Goal: Communication & Community: Answer question/provide support

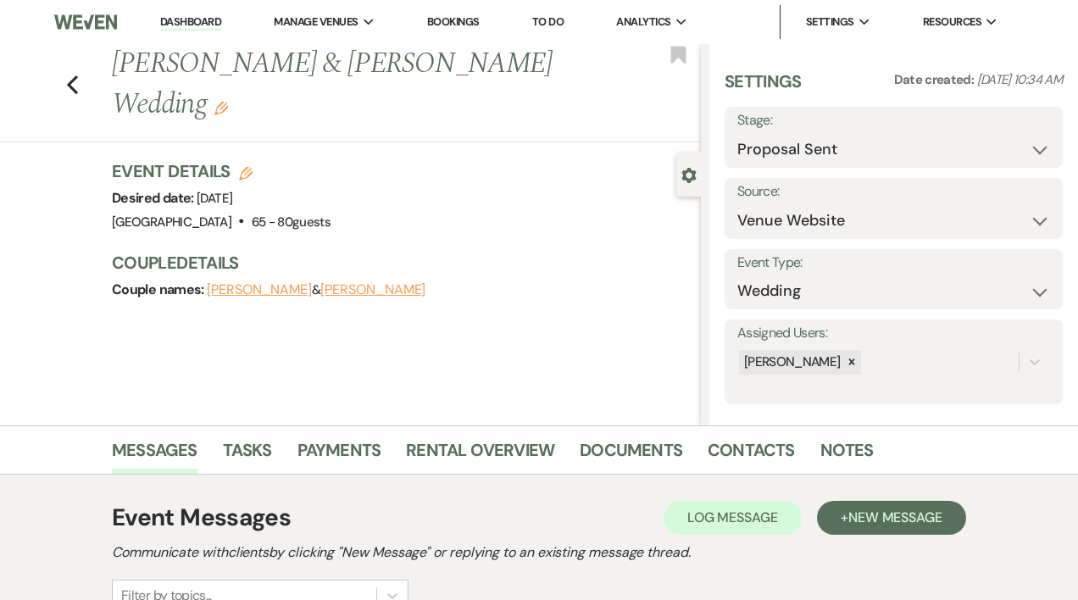
select select "6"
select select "5"
click at [210, 19] on link "Dashboard" at bounding box center [190, 22] width 61 height 16
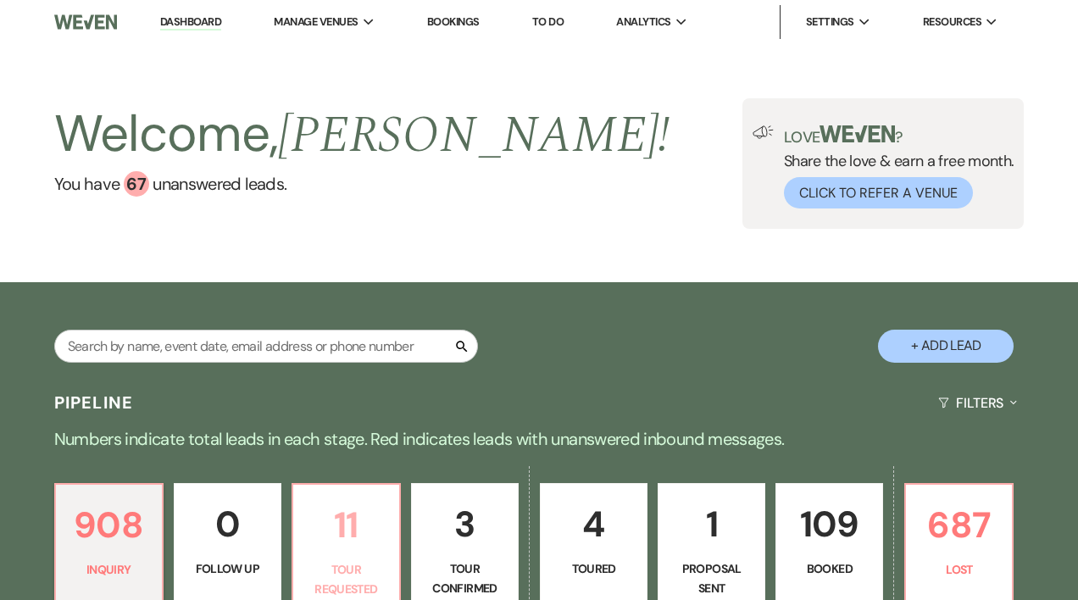
click at [355, 546] on p "11" at bounding box center [346, 525] width 86 height 57
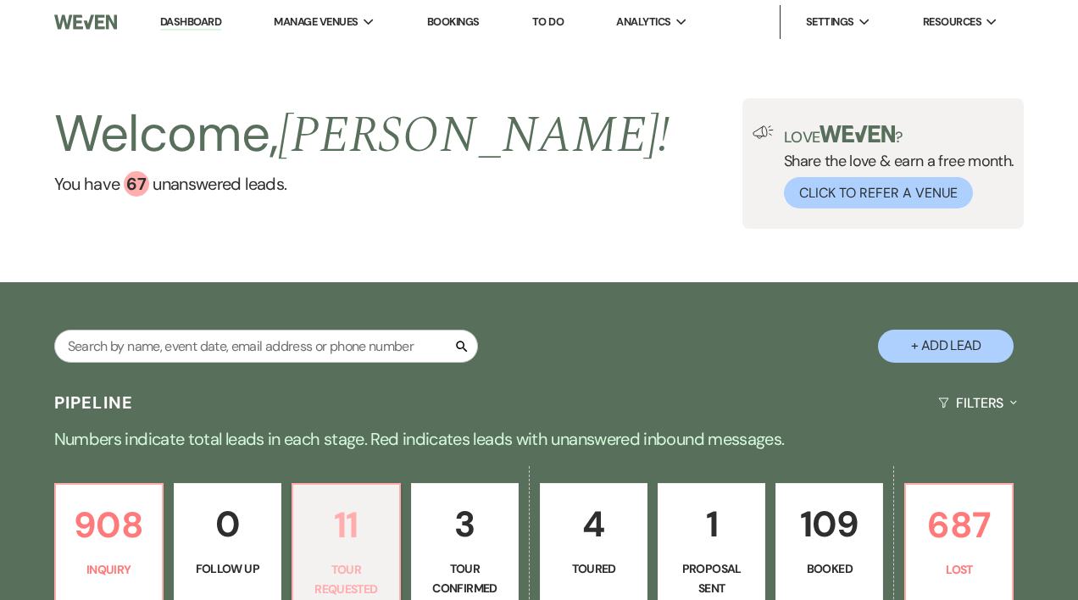
select select "2"
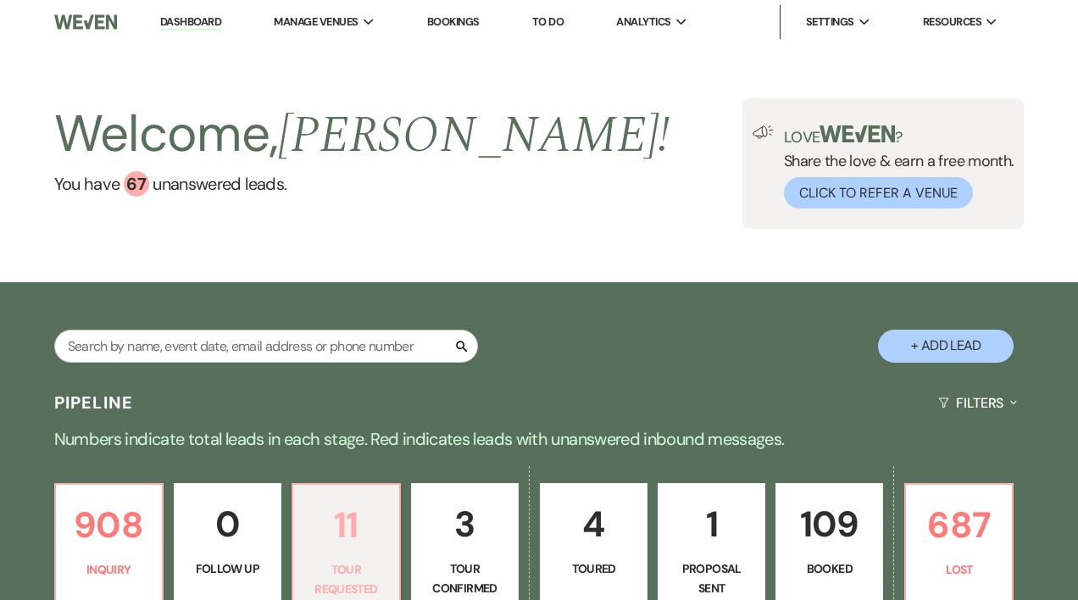
select select "2"
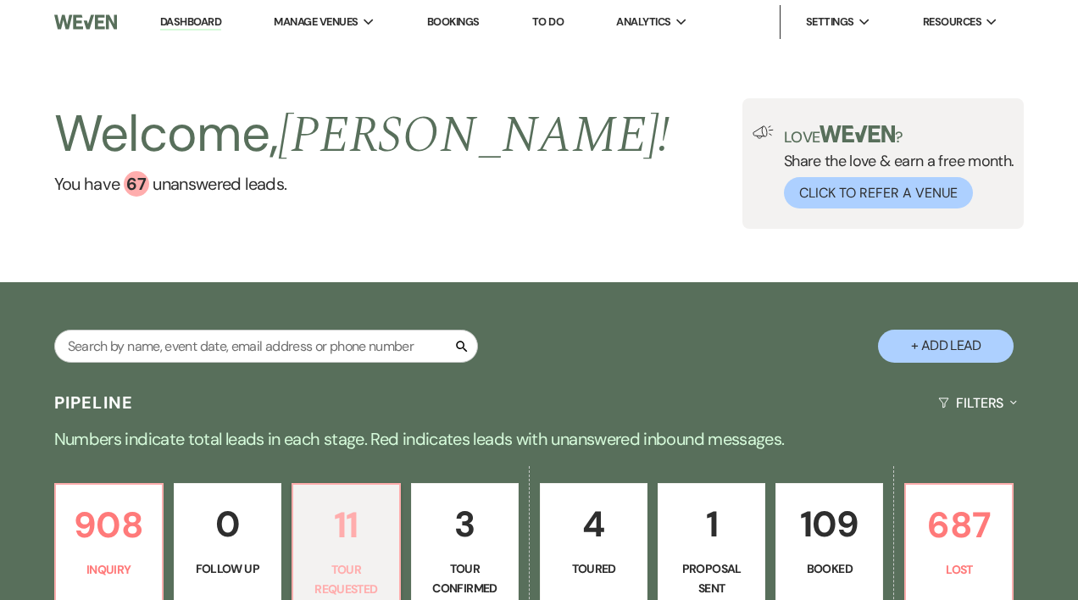
select select "2"
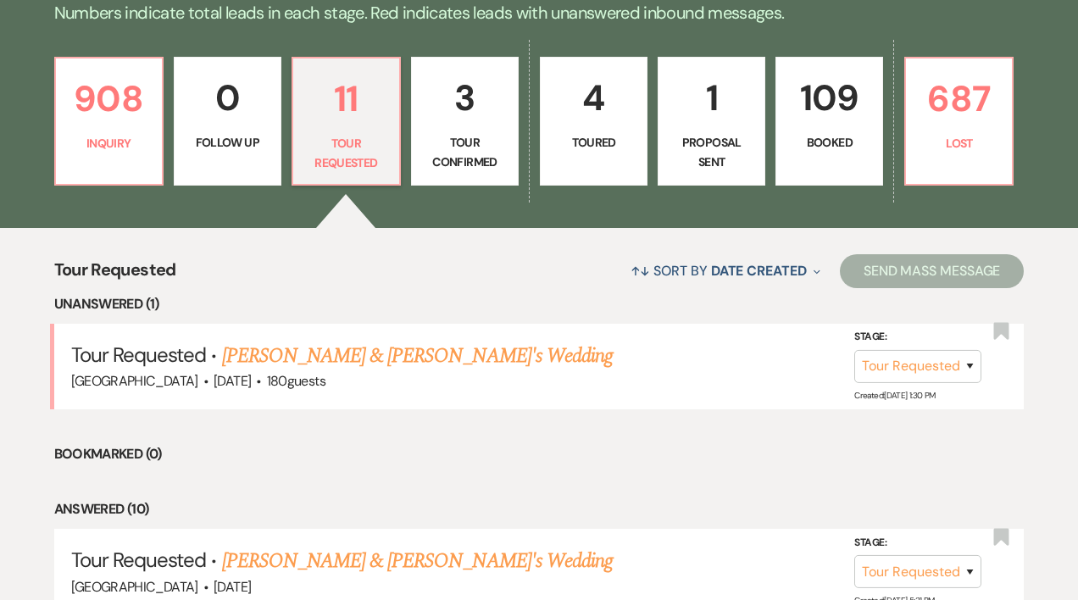
scroll to position [425, 0]
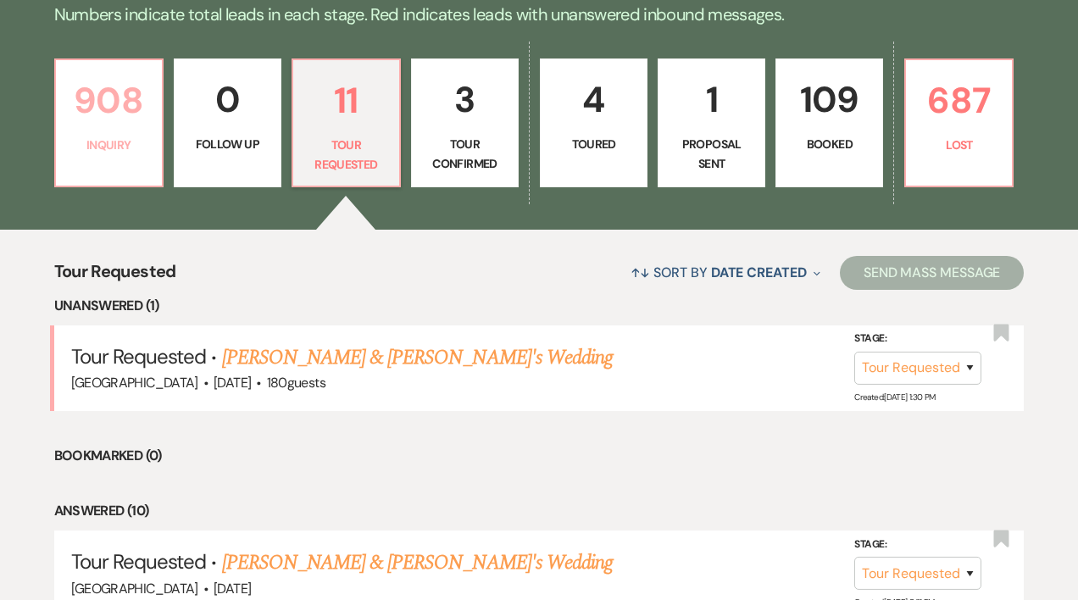
click at [102, 121] on p "908" at bounding box center [109, 100] width 86 height 57
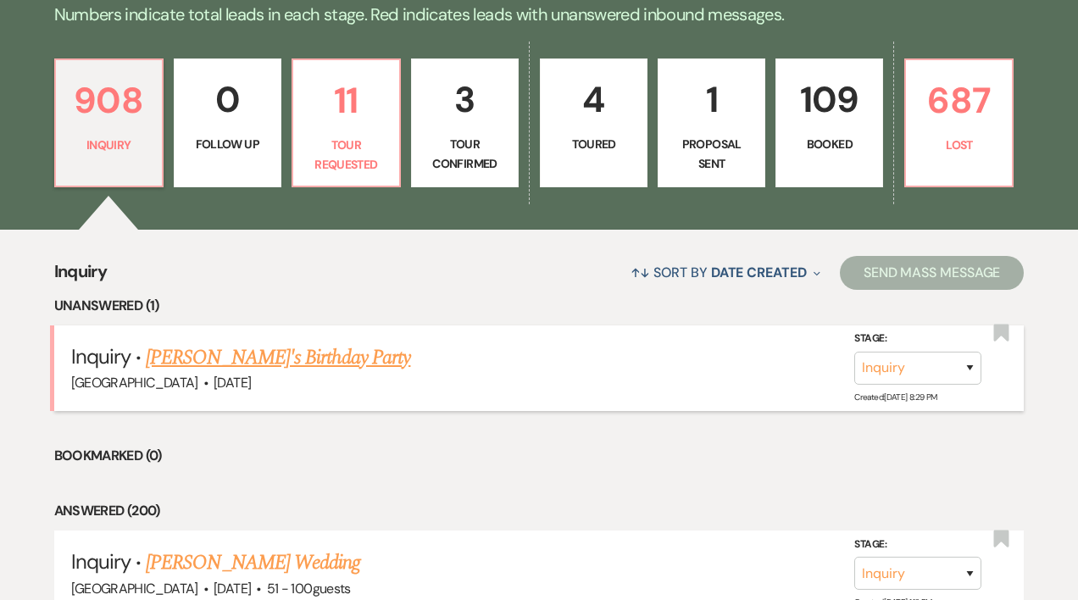
click at [207, 359] on link "[PERSON_NAME]'s Birthday Party" at bounding box center [278, 357] width 264 height 31
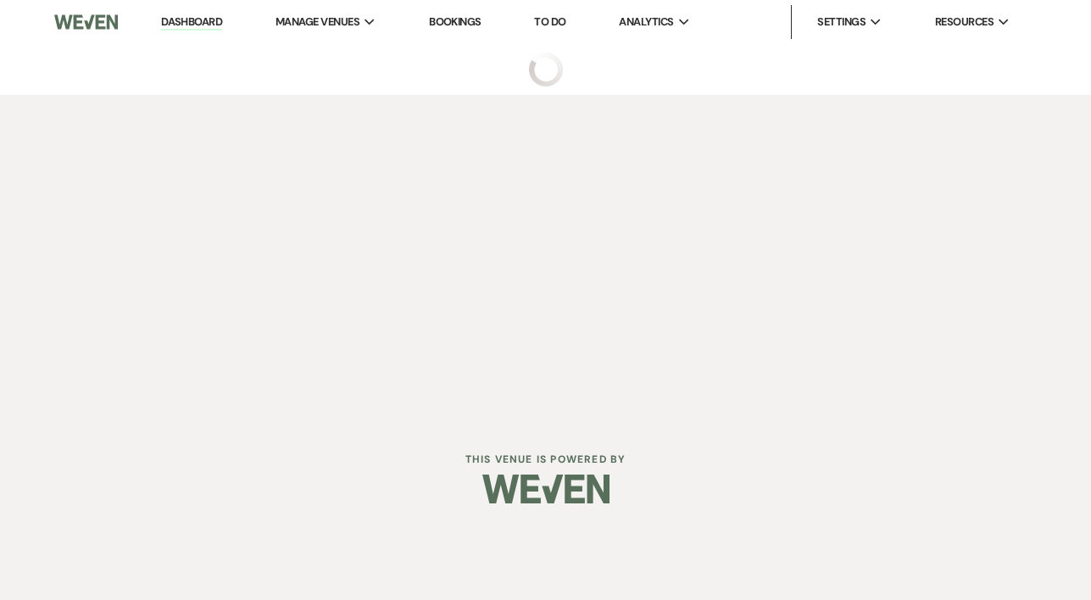
select select "5"
select select "4"
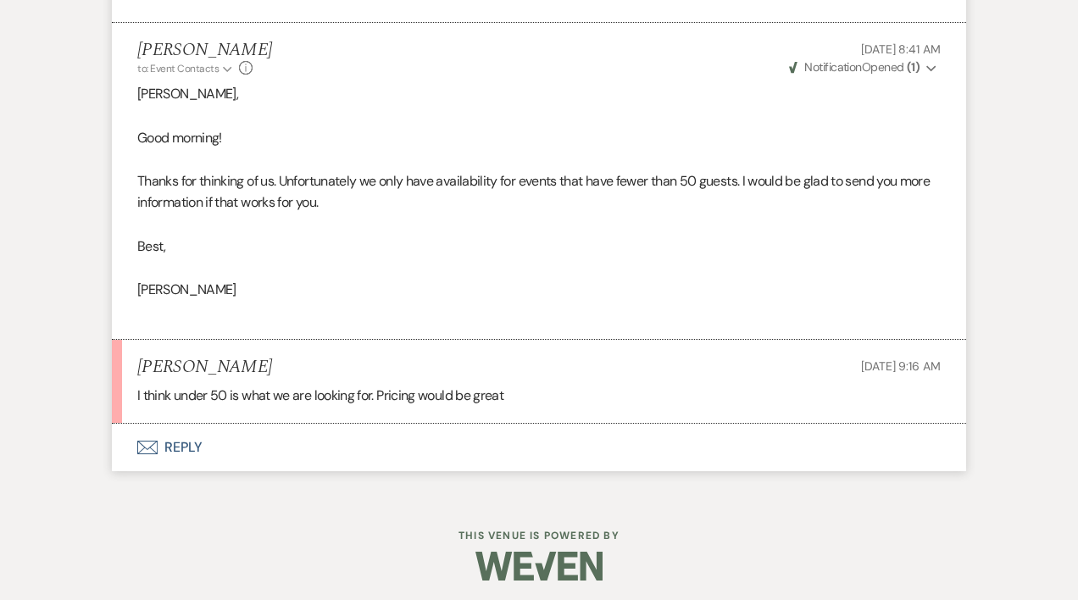
scroll to position [990, 0]
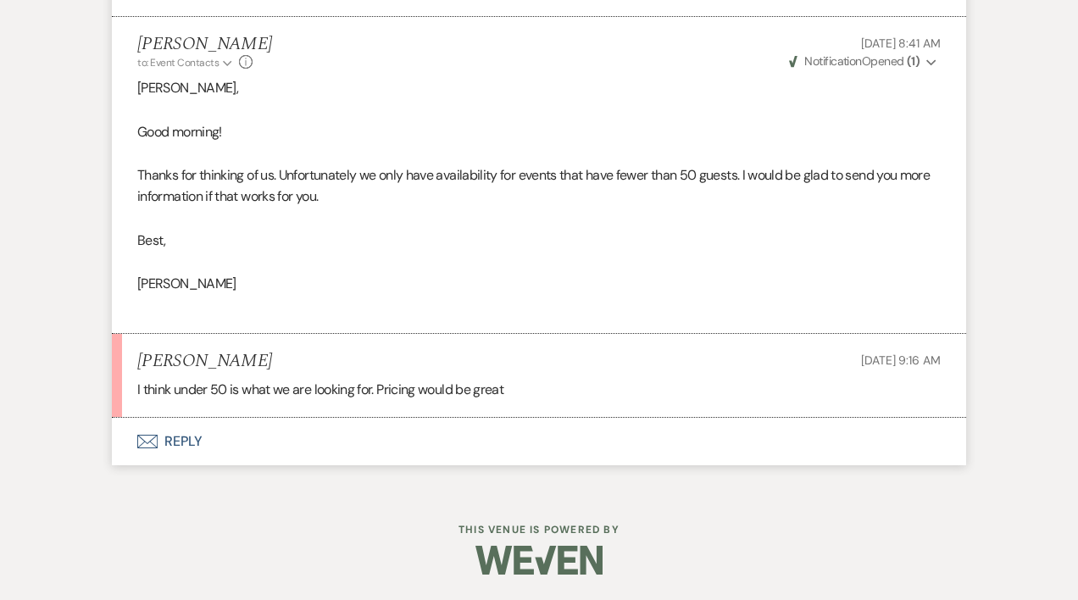
click at [181, 432] on button "Envelope Reply" at bounding box center [539, 441] width 854 height 47
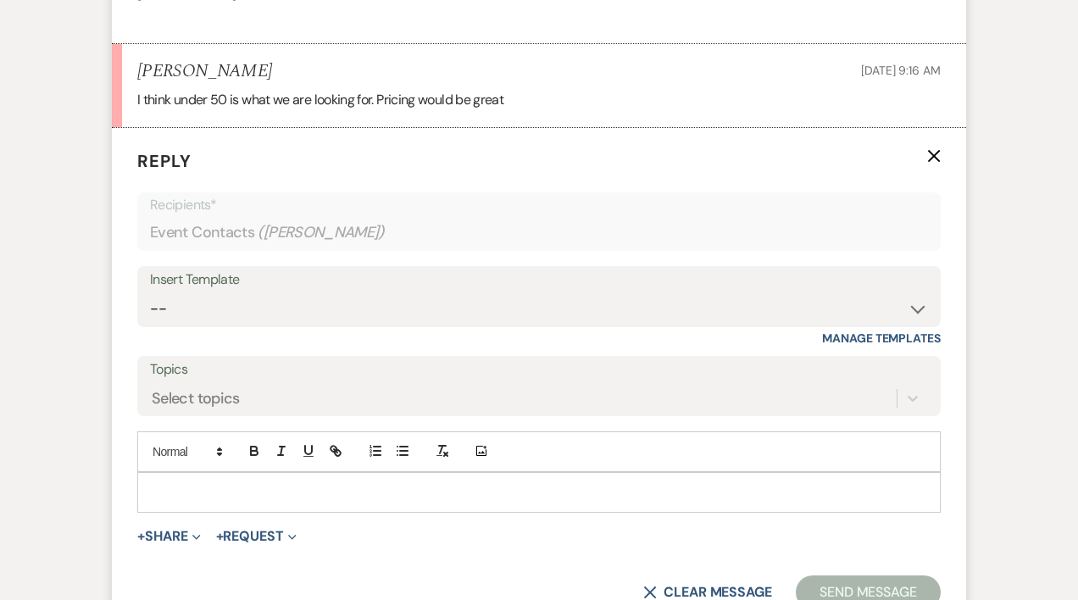
scroll to position [1283, 0]
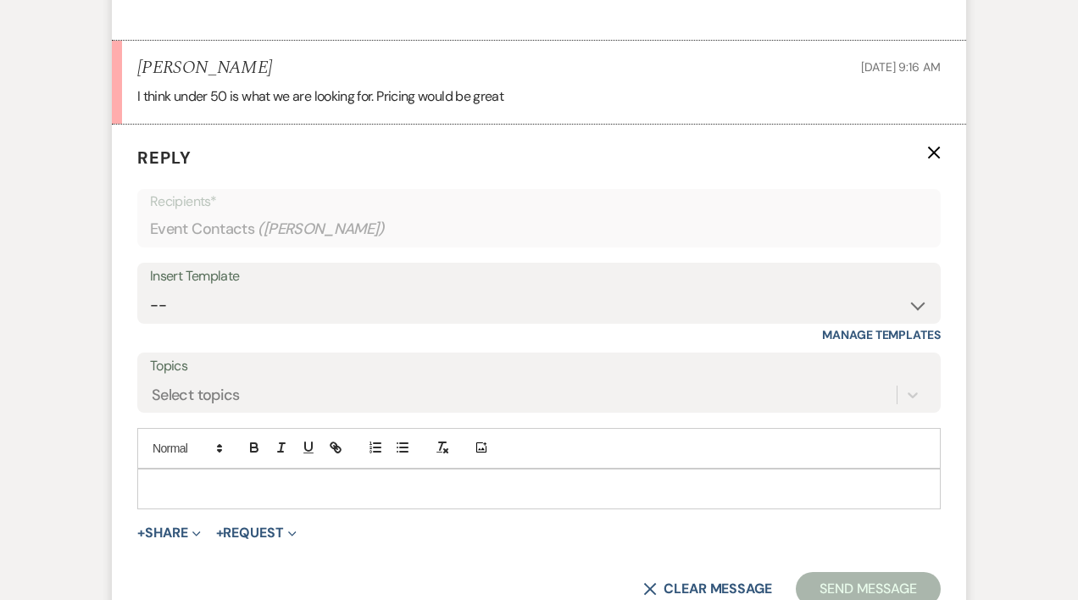
click at [253, 474] on div at bounding box center [539, 489] width 802 height 39
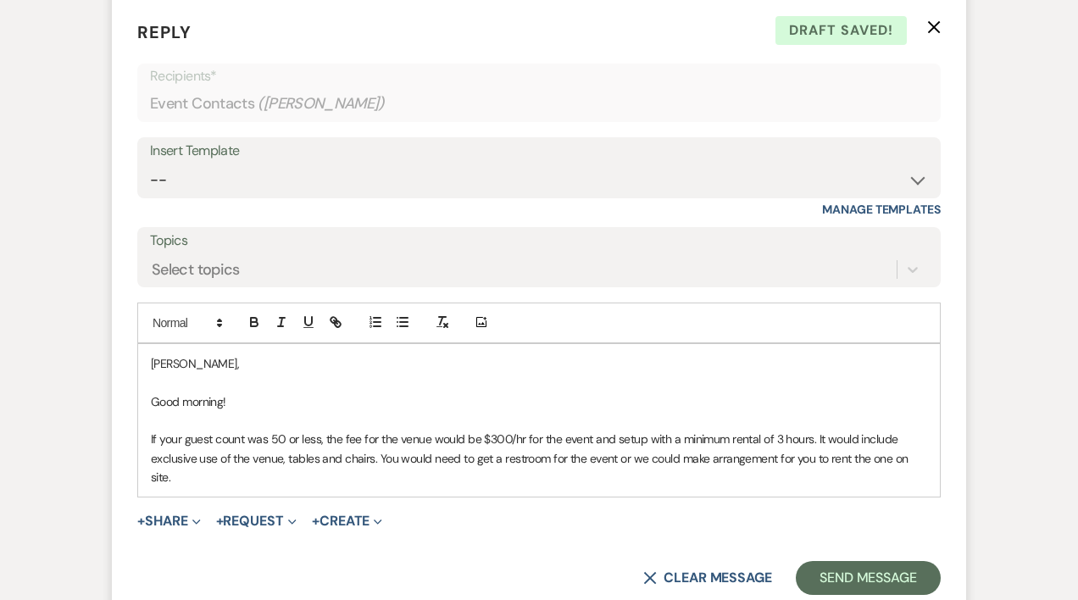
scroll to position [1412, 0]
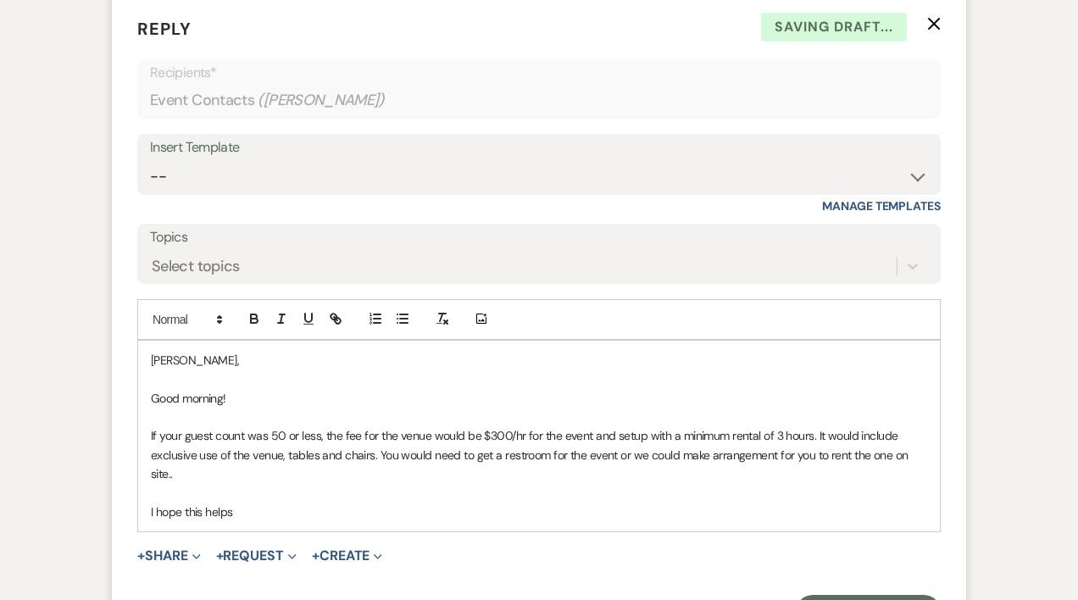
click at [213, 479] on p "If your guest count was 50 or less, the fee for the venue would be $300/hr for …" at bounding box center [539, 454] width 776 height 57
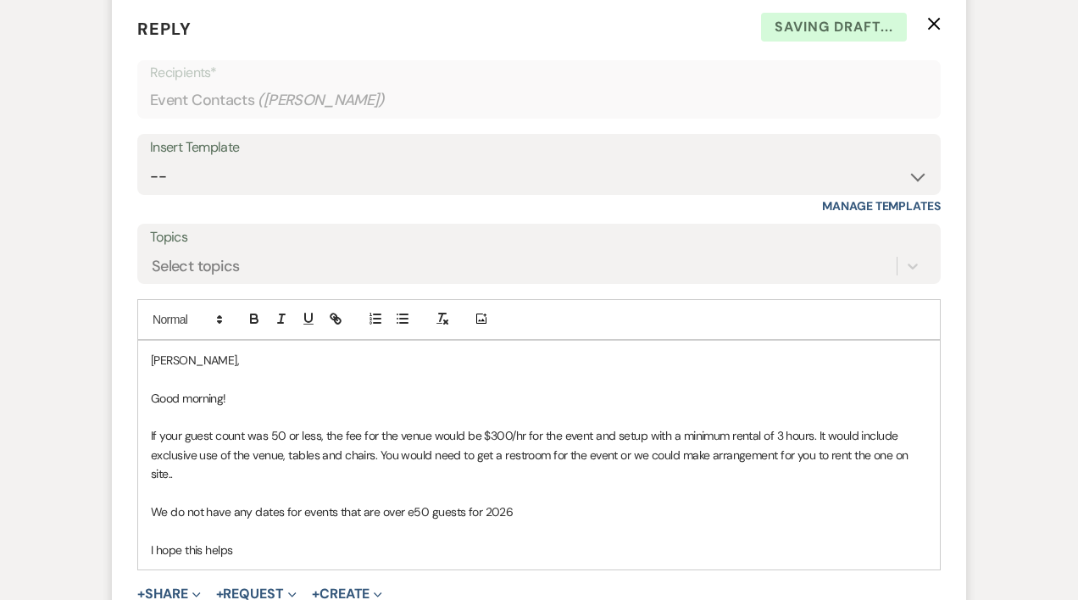
click at [411, 514] on p "We do not have any dates for events that are over e50 guests for 2026" at bounding box center [539, 512] width 776 height 19
click at [517, 504] on p "We do not have any dates for events that are over 50 guests for 2026" at bounding box center [539, 512] width 776 height 19
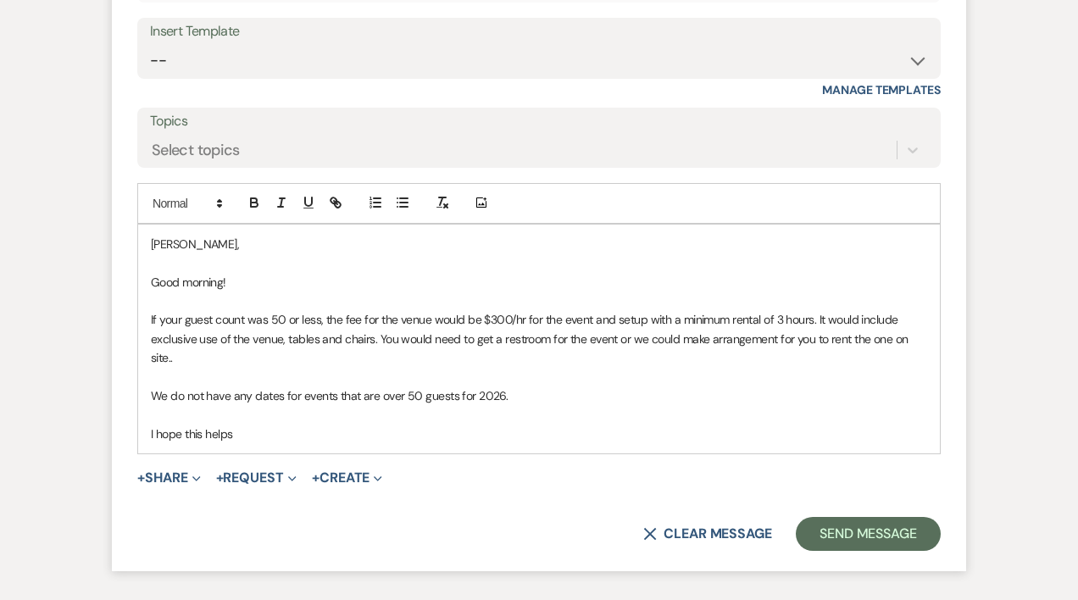
scroll to position [1615, 0]
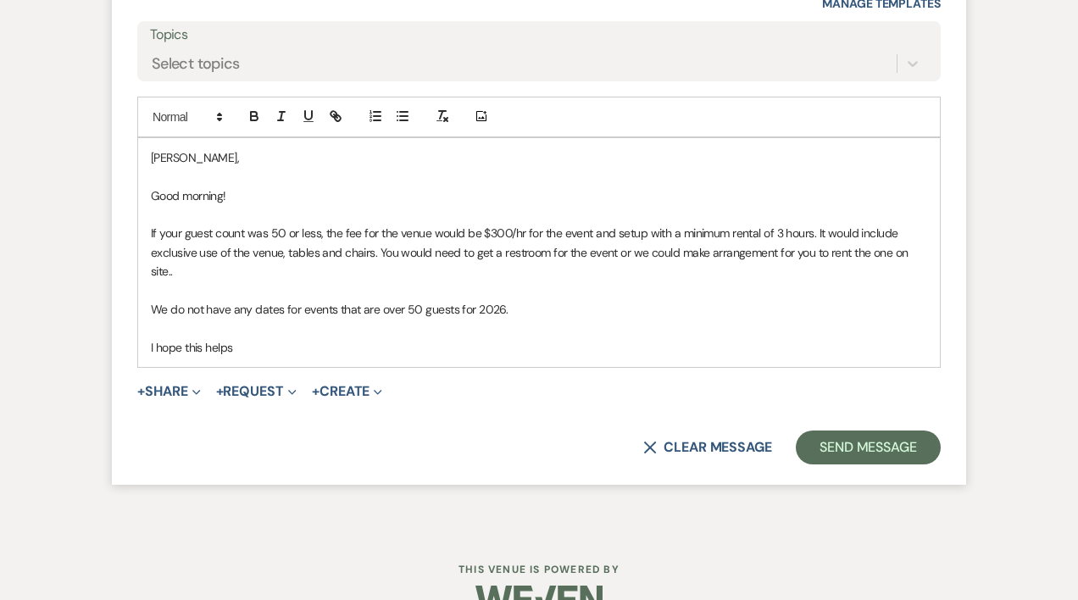
click at [249, 346] on p "I hope this helps" at bounding box center [539, 347] width 776 height 19
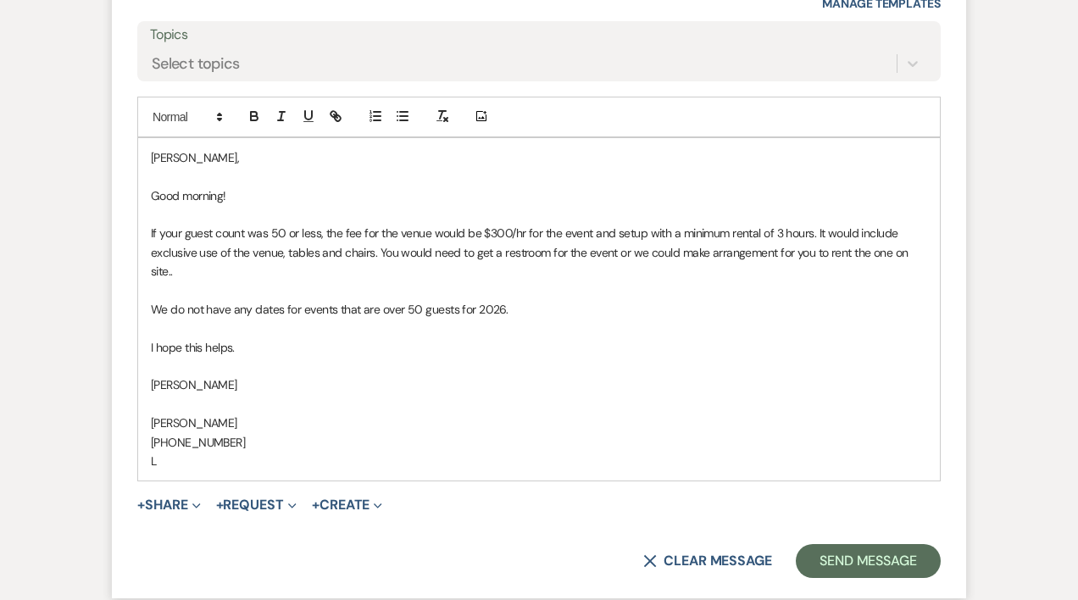
click at [236, 416] on p "[PERSON_NAME]" at bounding box center [539, 423] width 776 height 19
click at [179, 454] on p "L" at bounding box center [539, 461] width 776 height 19
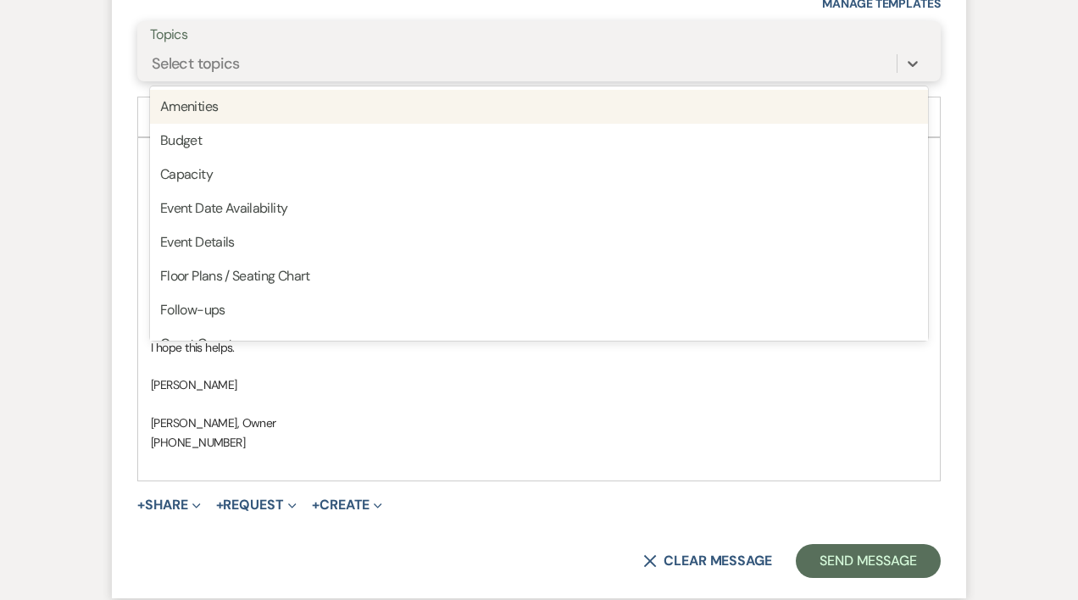
click at [198, 54] on div "Select topics" at bounding box center [196, 63] width 88 height 23
type input "ev"
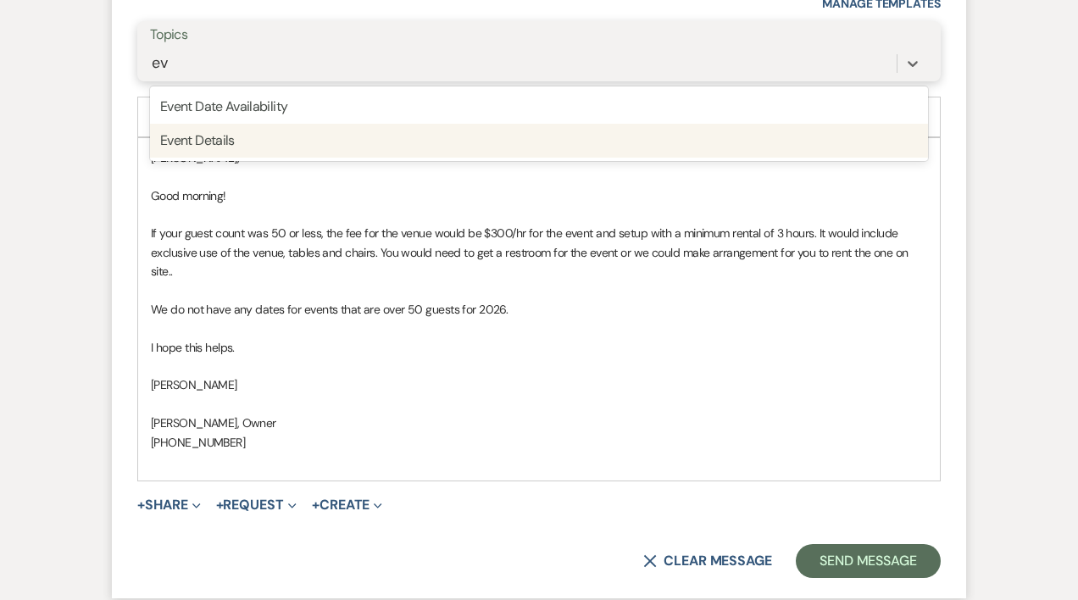
click at [213, 146] on div "Event Details" at bounding box center [539, 141] width 778 height 34
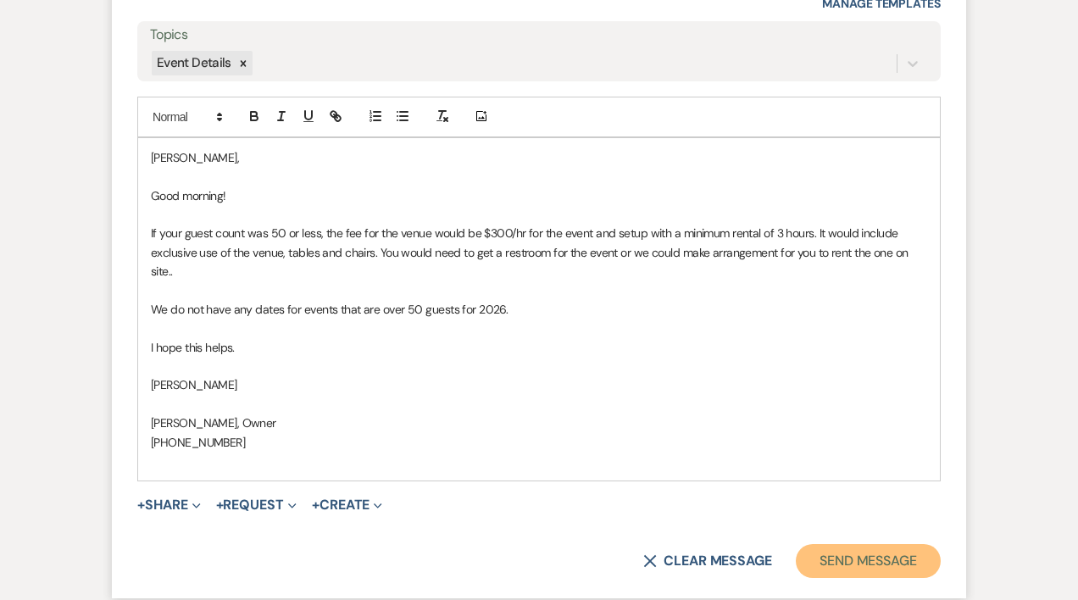
click at [880, 557] on button "Send Message" at bounding box center [868, 561] width 145 height 34
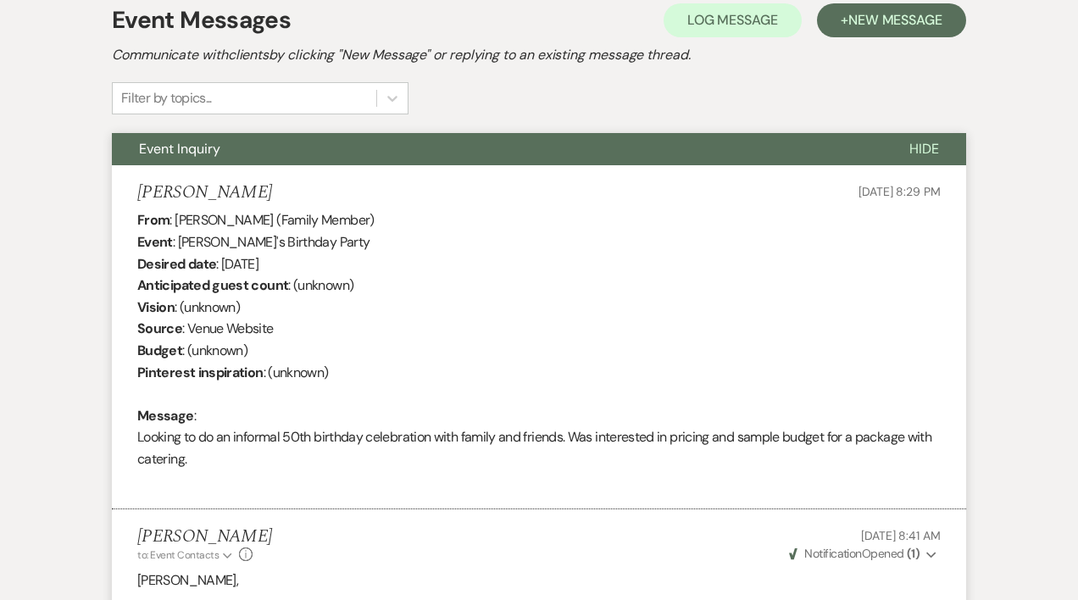
scroll to position [0, 0]
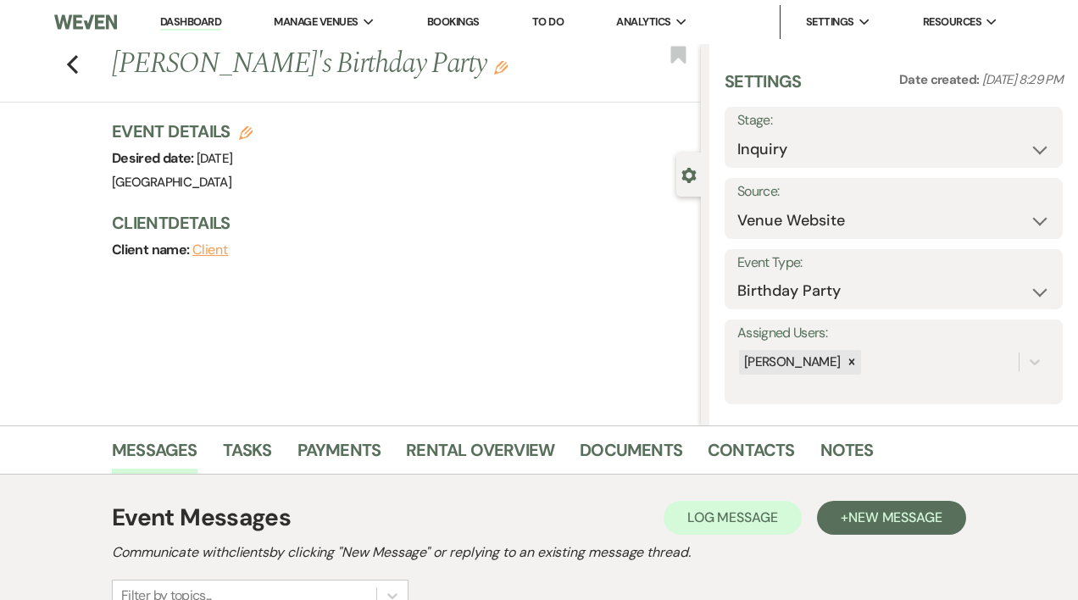
click at [176, 20] on link "Dashboard" at bounding box center [190, 22] width 61 height 16
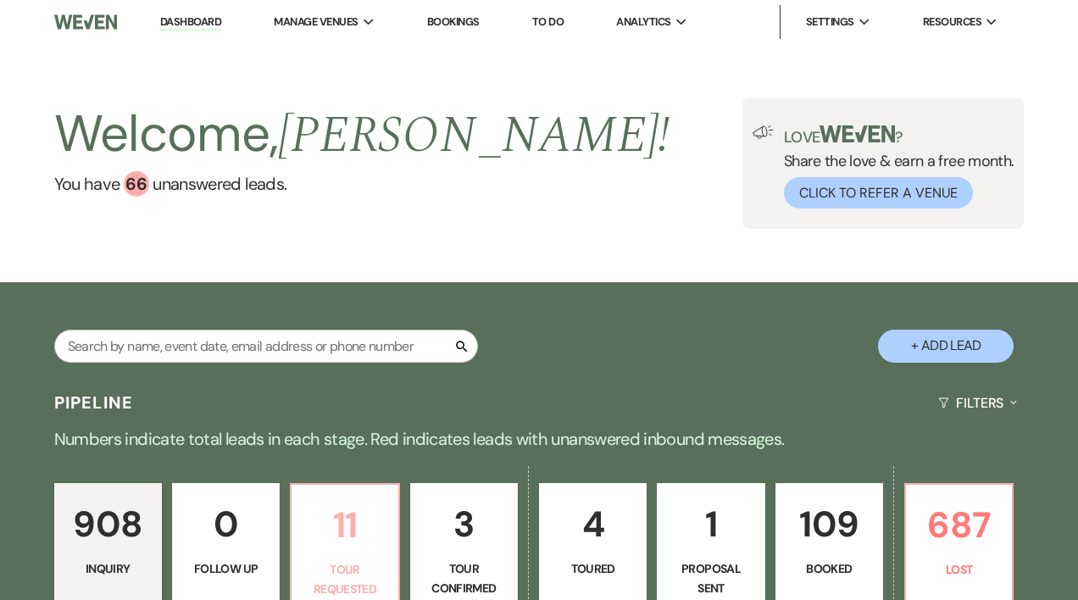
click at [353, 543] on p "11" at bounding box center [345, 525] width 86 height 57
select select "2"
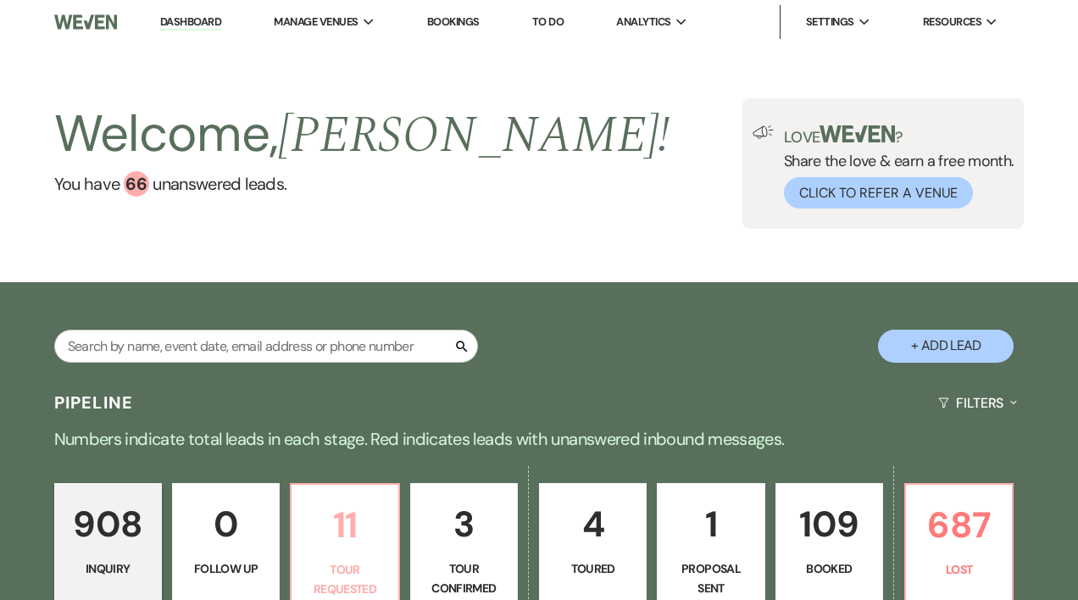
select select "2"
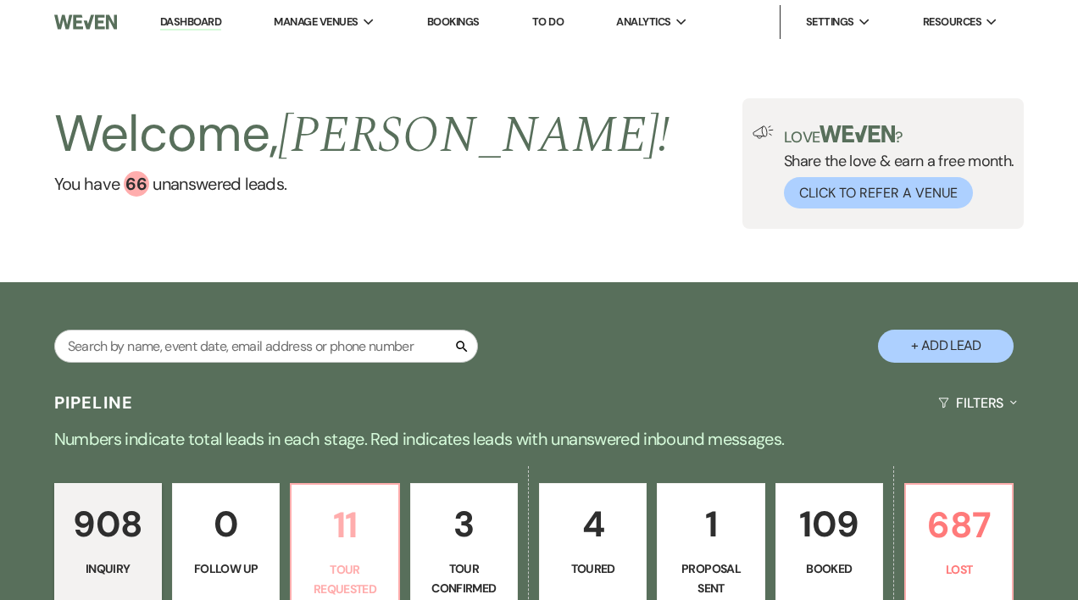
select select "2"
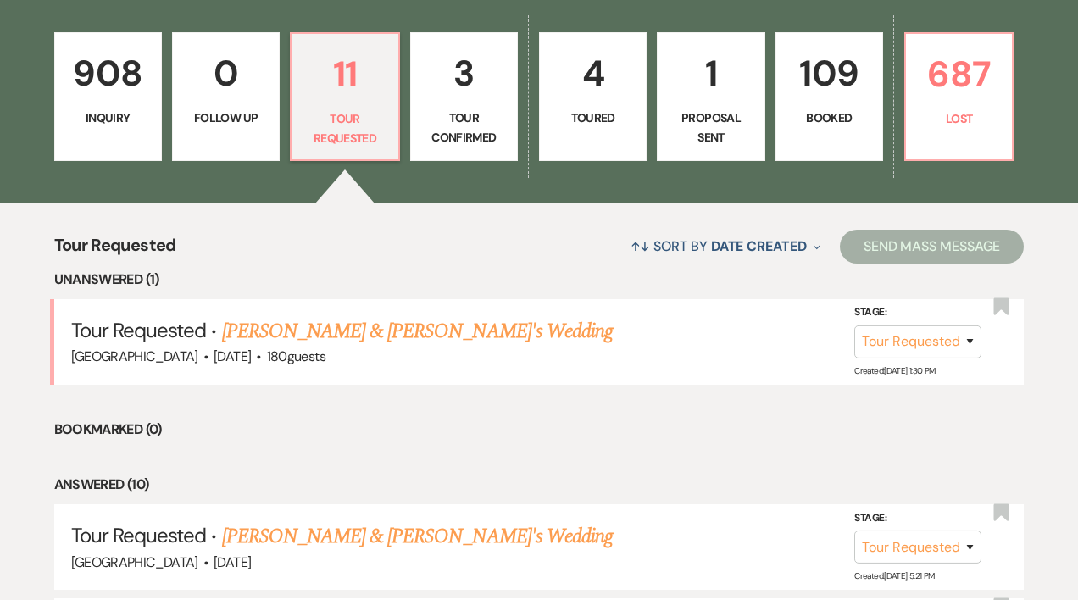
scroll to position [468, 0]
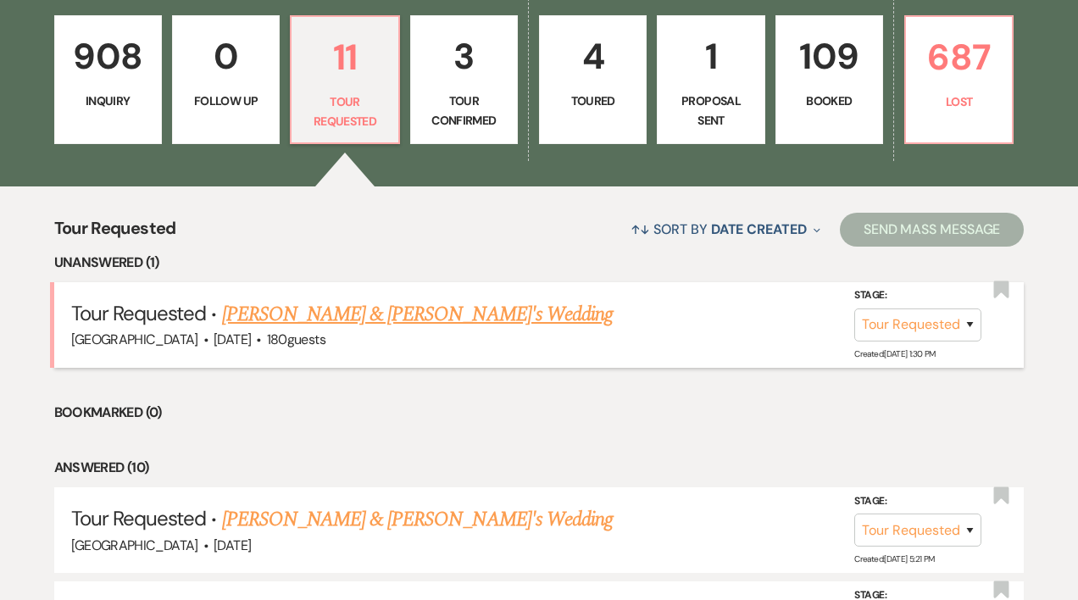
click at [310, 320] on link "[PERSON_NAME] & [PERSON_NAME]'s Wedding" at bounding box center [418, 314] width 392 height 31
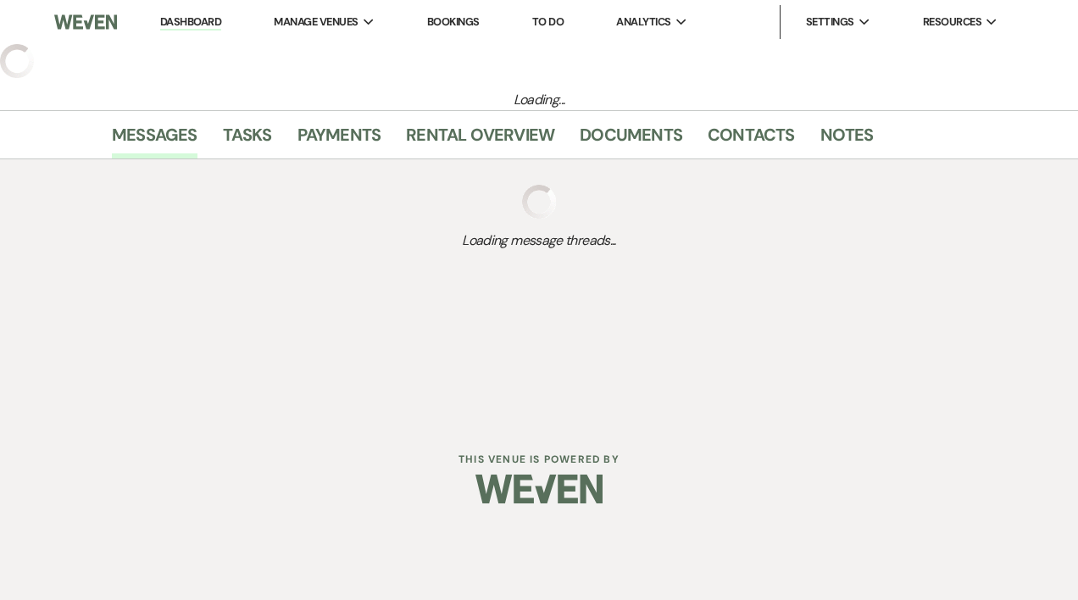
select select "2"
select select "5"
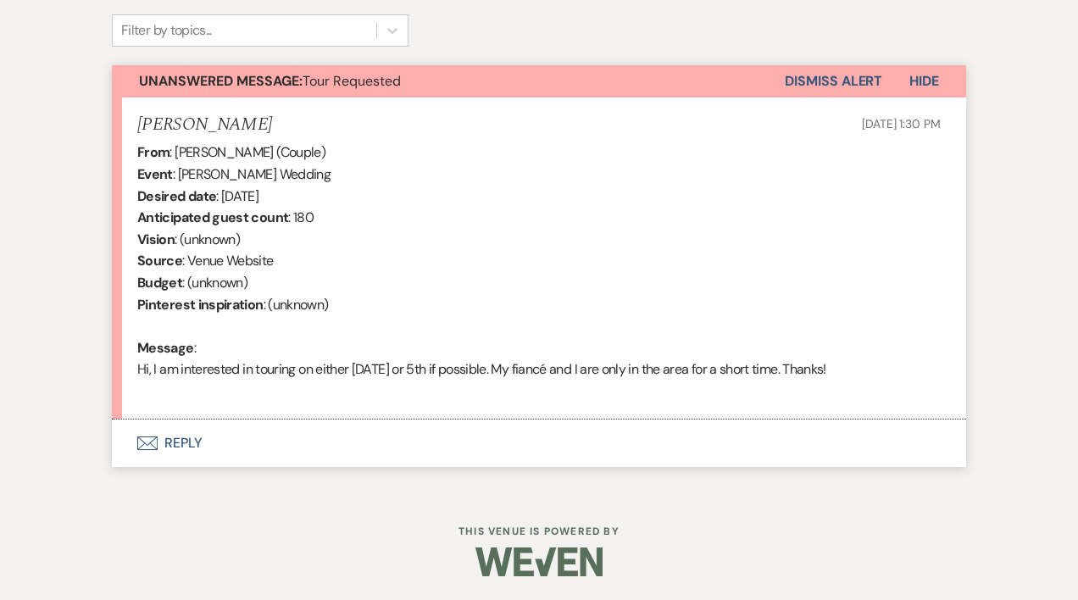
scroll to position [567, 0]
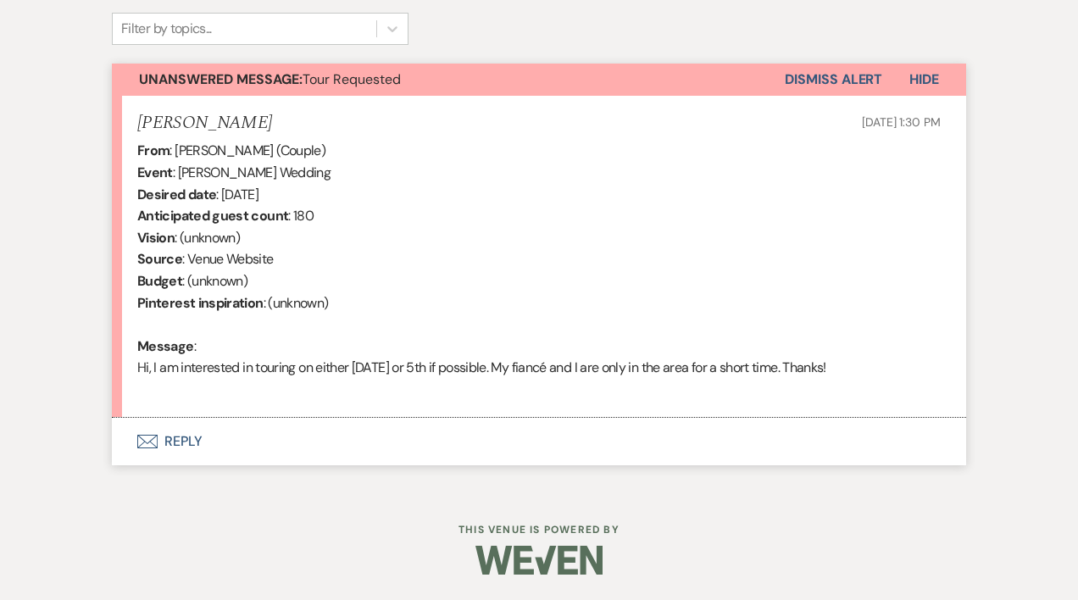
click at [160, 442] on button "Envelope Reply" at bounding box center [539, 441] width 854 height 47
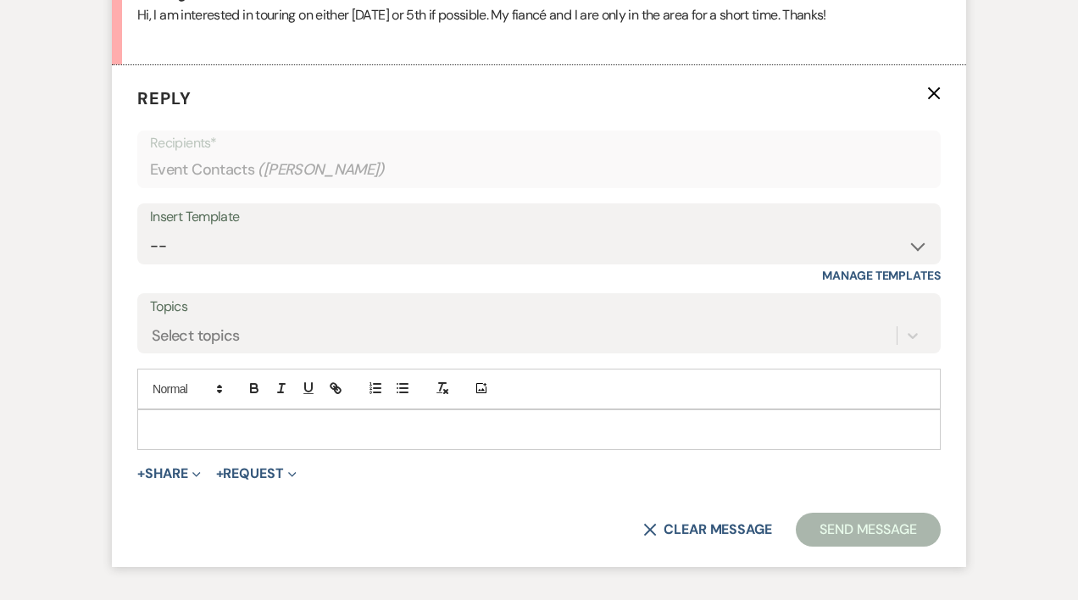
scroll to position [936, 0]
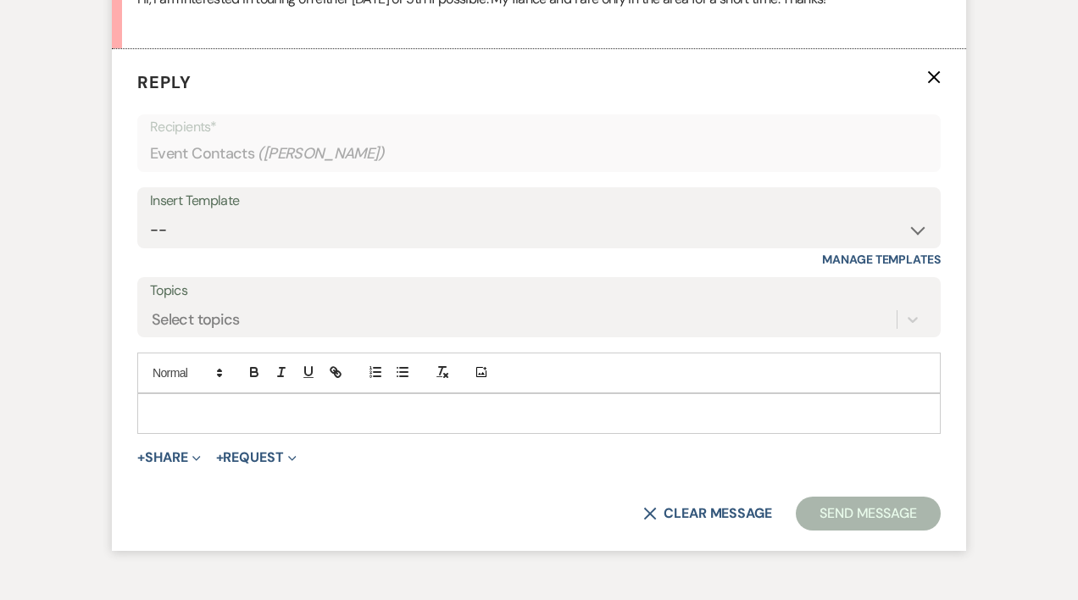
click at [197, 406] on p at bounding box center [539, 413] width 776 height 19
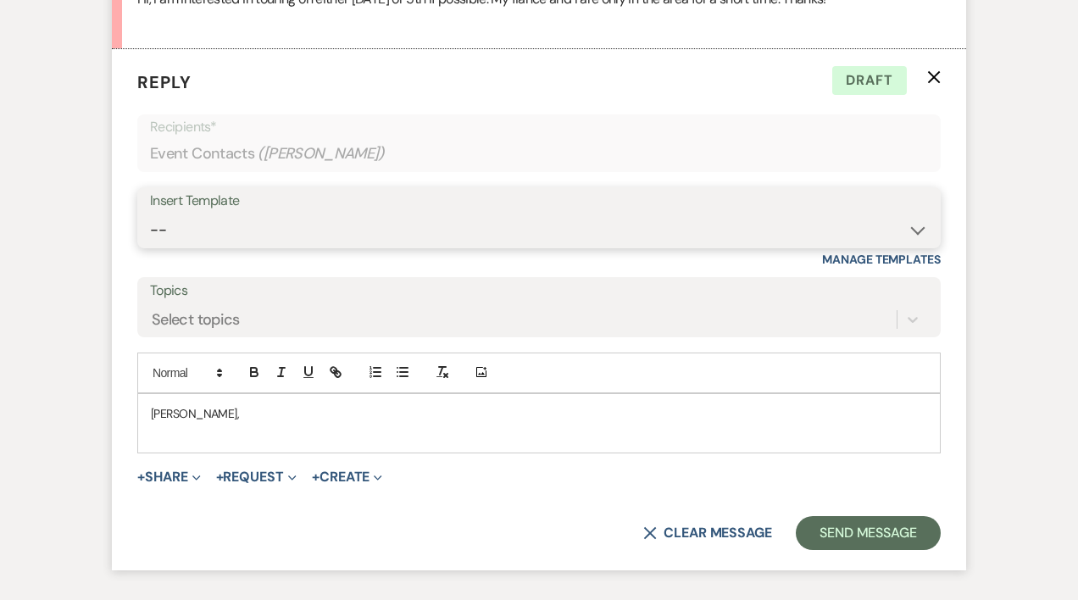
click at [158, 231] on select "-- Weven Planning Portal Introduction (Booked Events) Initial Inquiry Response …" at bounding box center [539, 230] width 778 height 33
select select "389"
click at [150, 214] on select "-- Weven Planning Portal Introduction (Booked Events) Initial Inquiry Response …" at bounding box center [539, 230] width 778 height 33
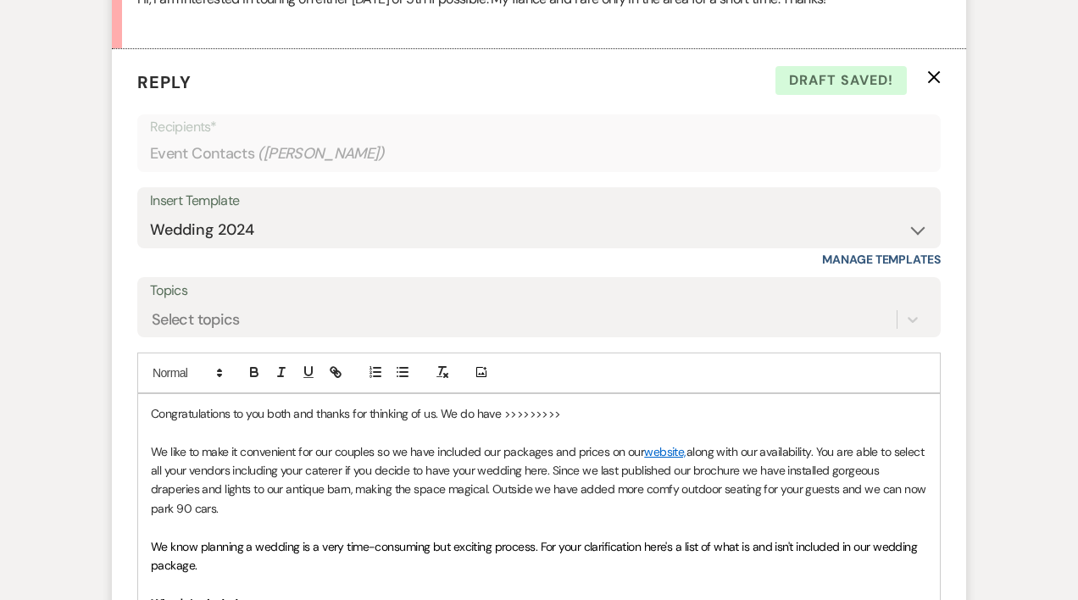
click at [153, 411] on p "Congratulations to you both and thanks for thinking of us. We do have >>>>>>>>>" at bounding box center [539, 413] width 776 height 19
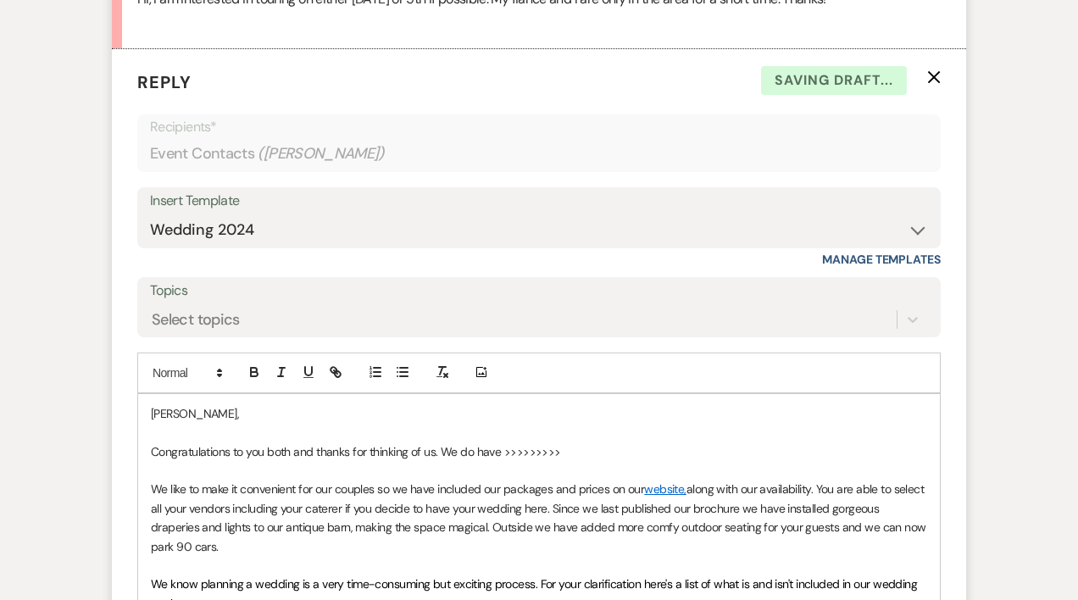
click at [575, 450] on p "Congratulations to you both and thanks for thinking of us. We do have >>>>>>>>>" at bounding box center [539, 451] width 776 height 19
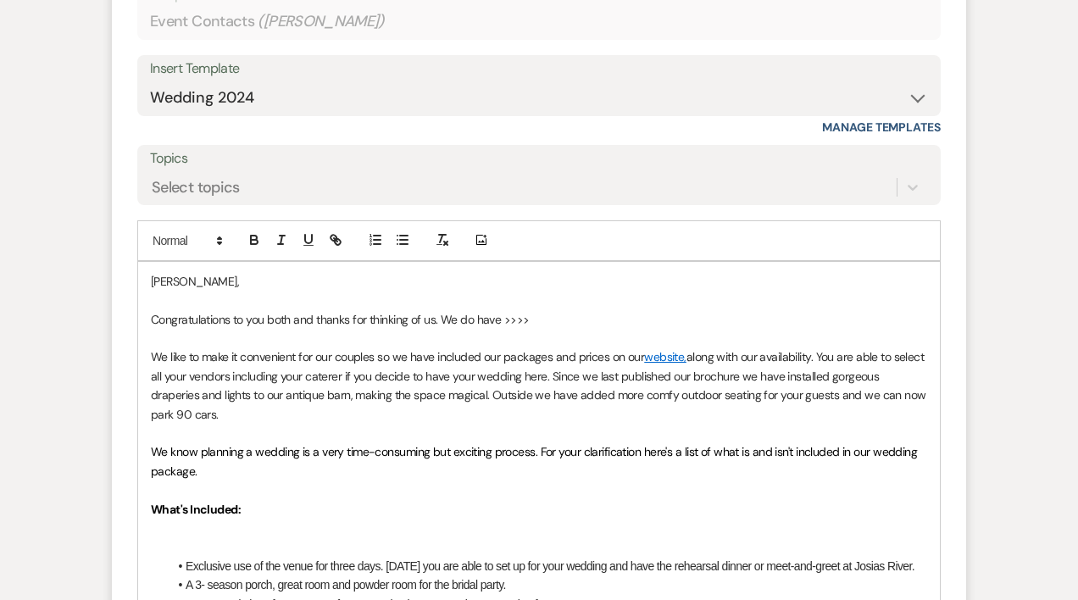
scroll to position [1066, 0]
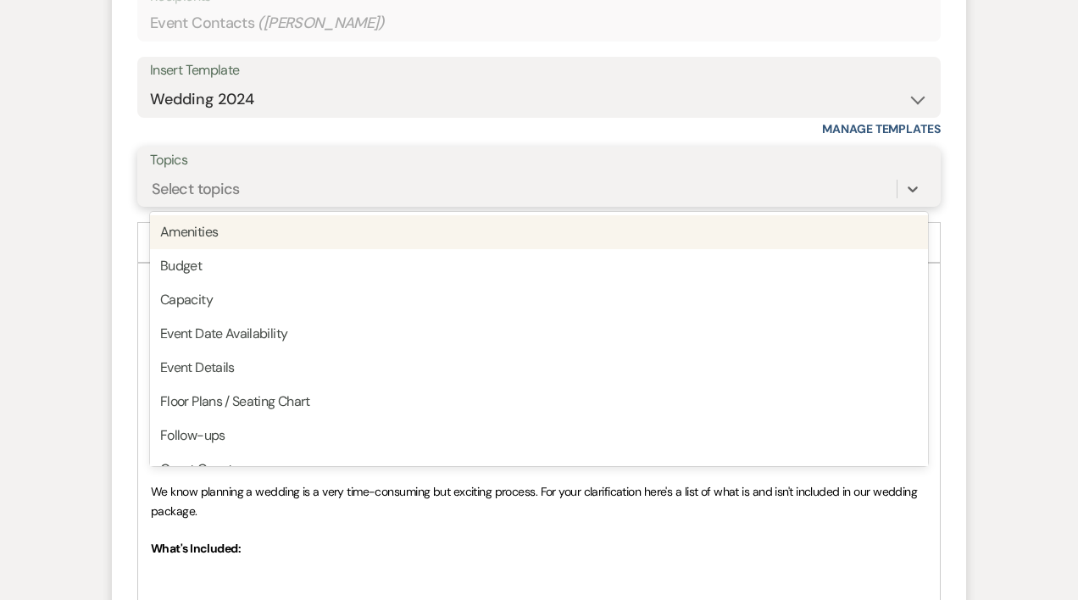
click at [176, 181] on div "Select topics" at bounding box center [196, 188] width 88 height 23
type input "o"
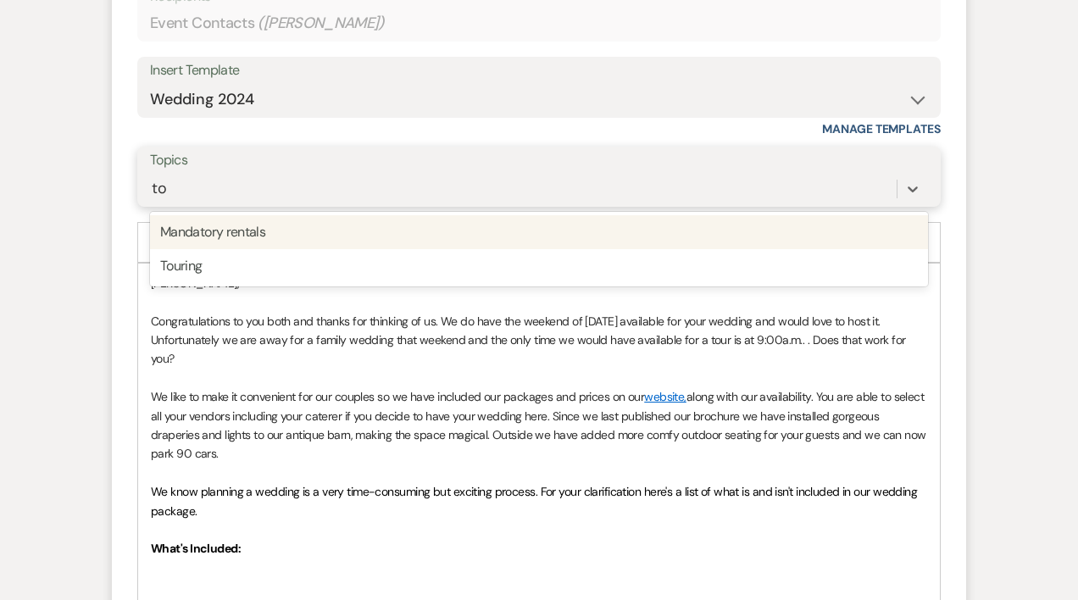
type input "tou"
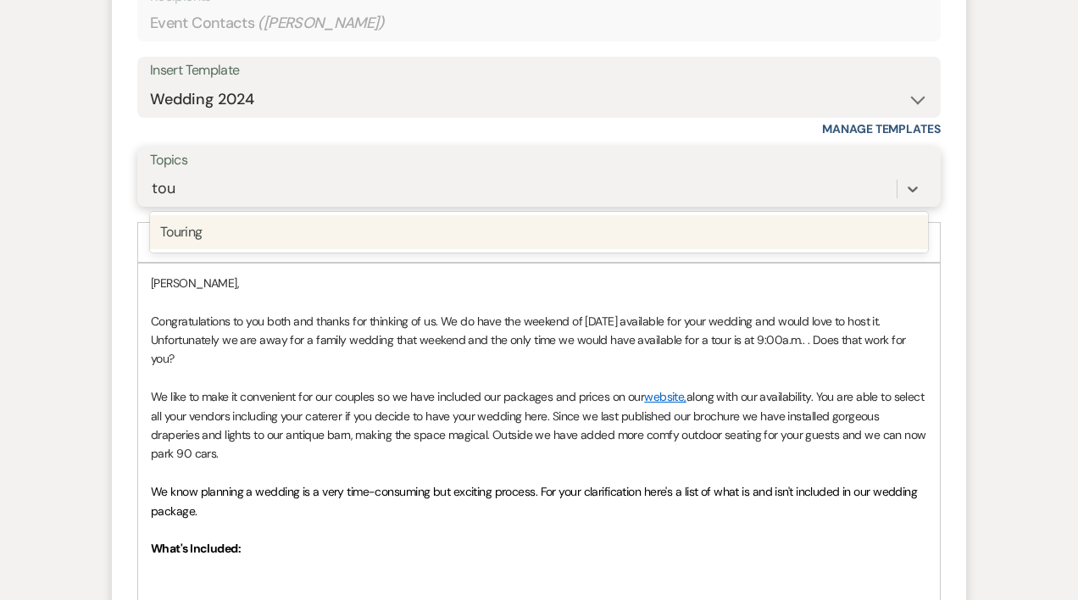
click at [204, 231] on div "Touring" at bounding box center [539, 232] width 778 height 34
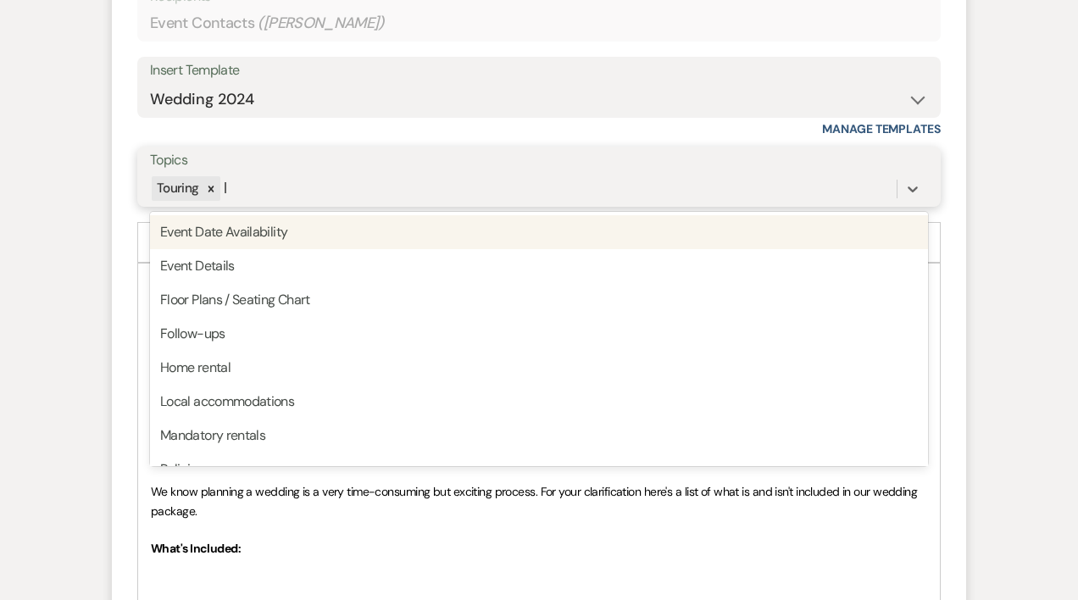
type input "lo"
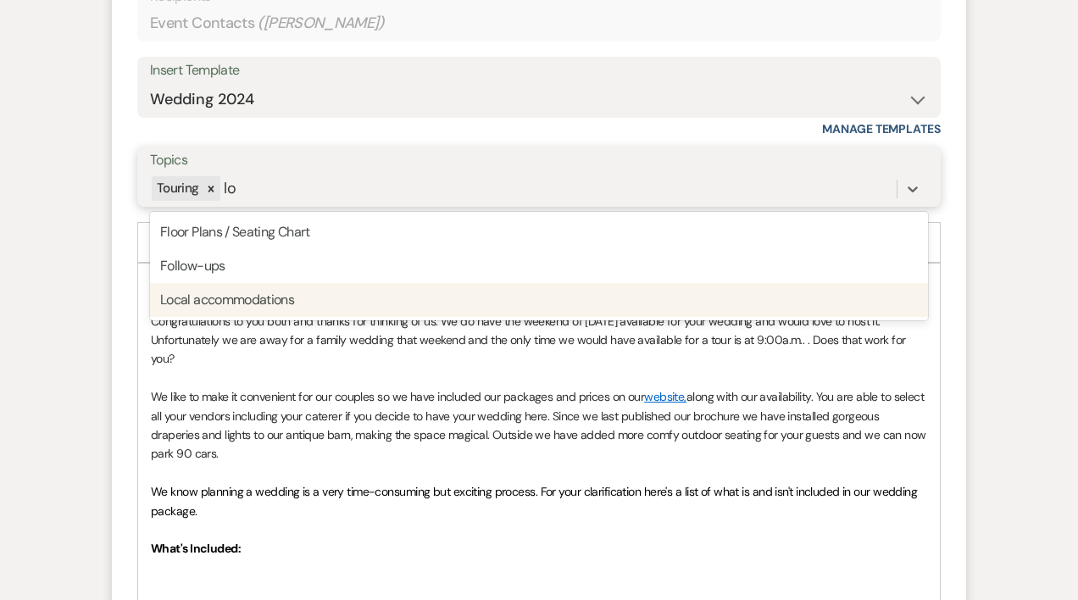
click at [211, 303] on div "Local accommodations" at bounding box center [539, 300] width 778 height 34
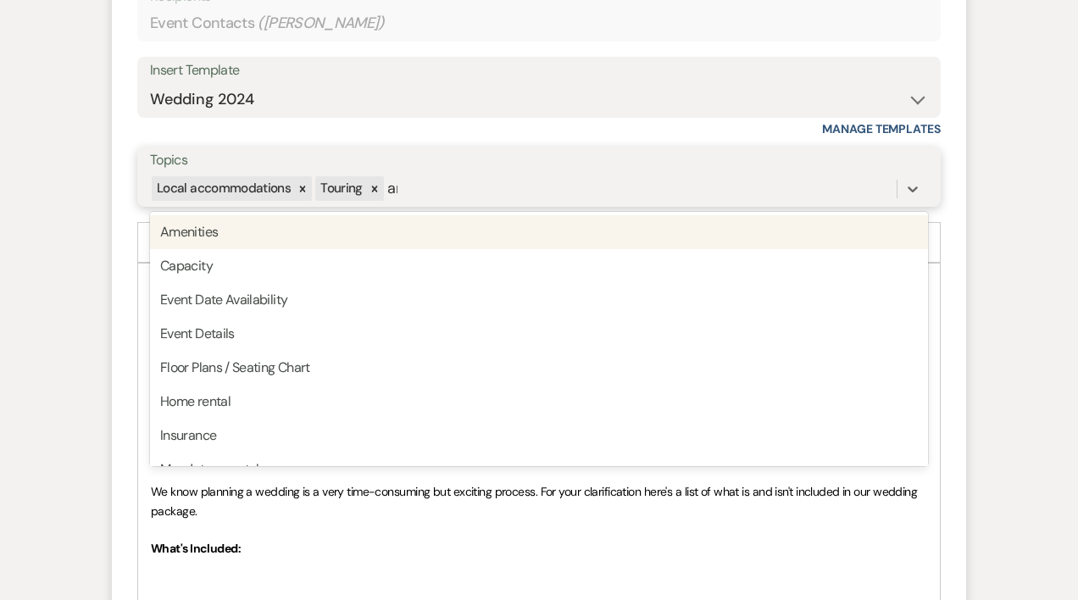
type input "ame"
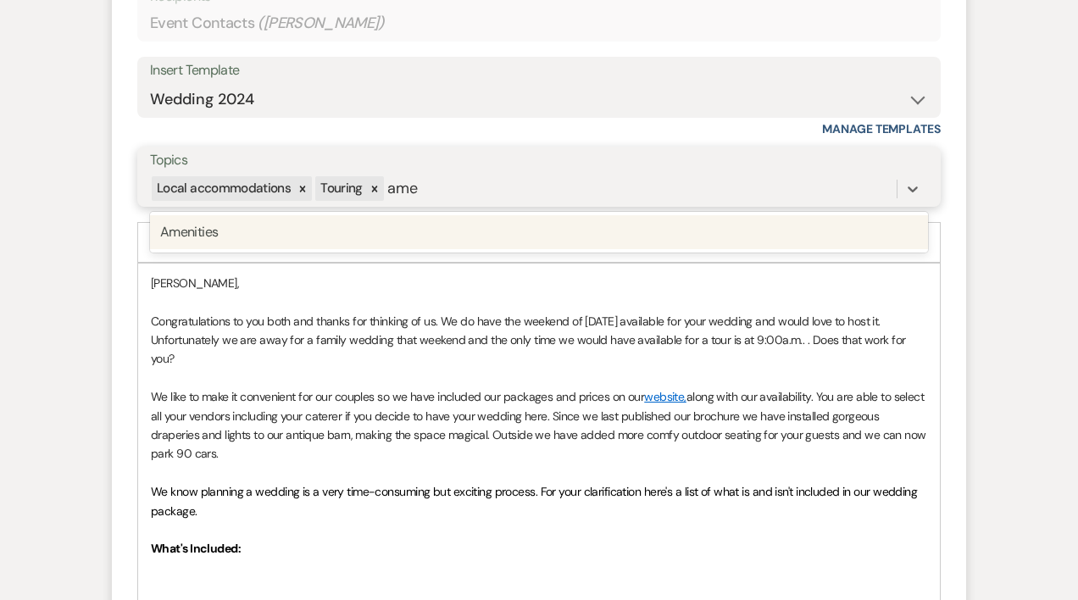
click at [203, 234] on div "Amenities" at bounding box center [539, 232] width 778 height 34
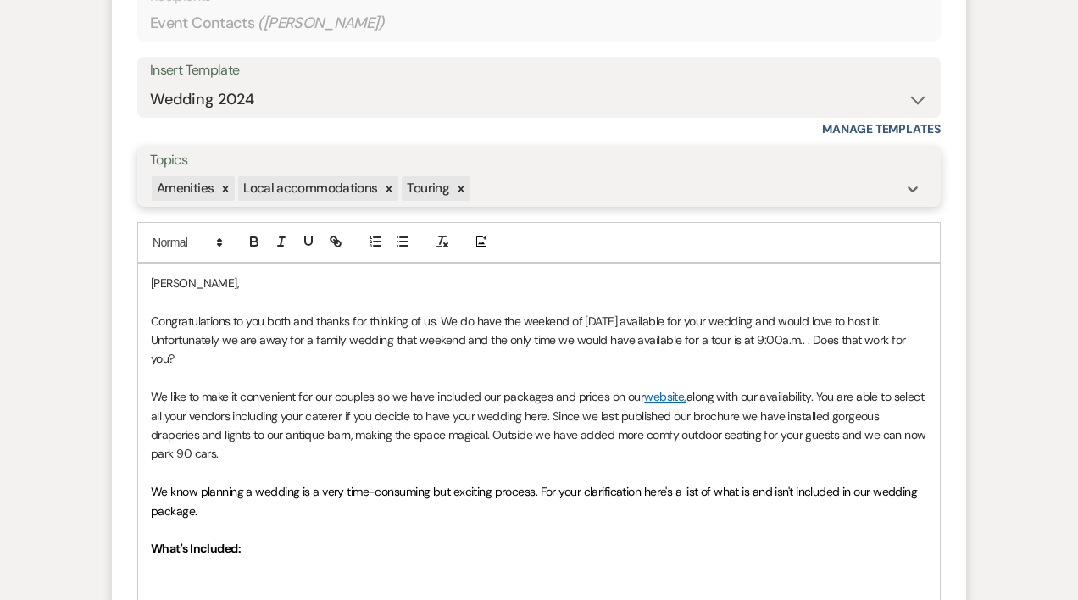
type input "e"
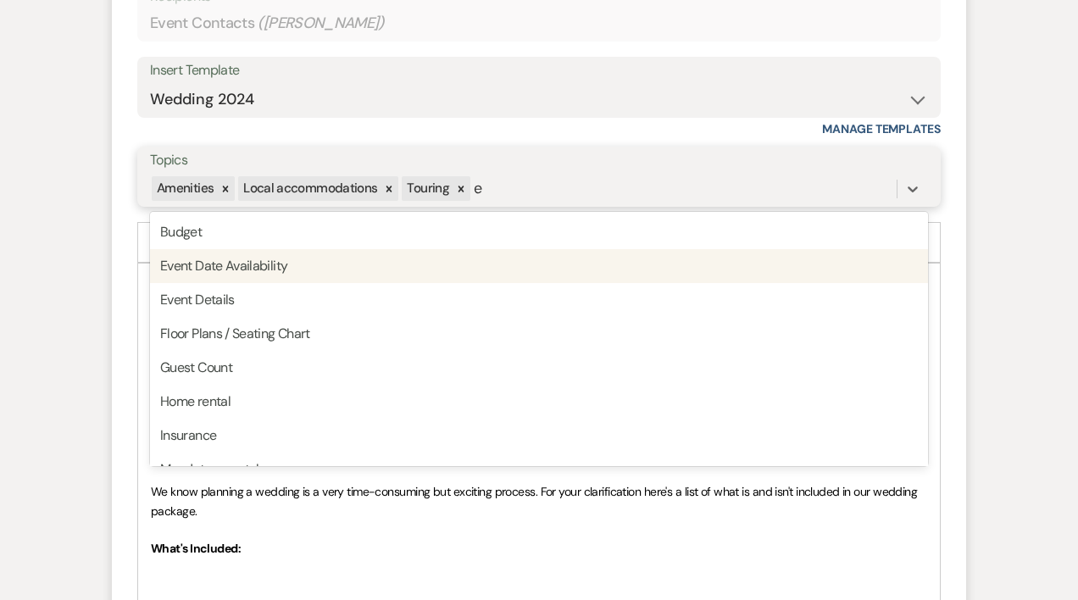
click at [247, 267] on div "Event Date Availability" at bounding box center [539, 266] width 778 height 34
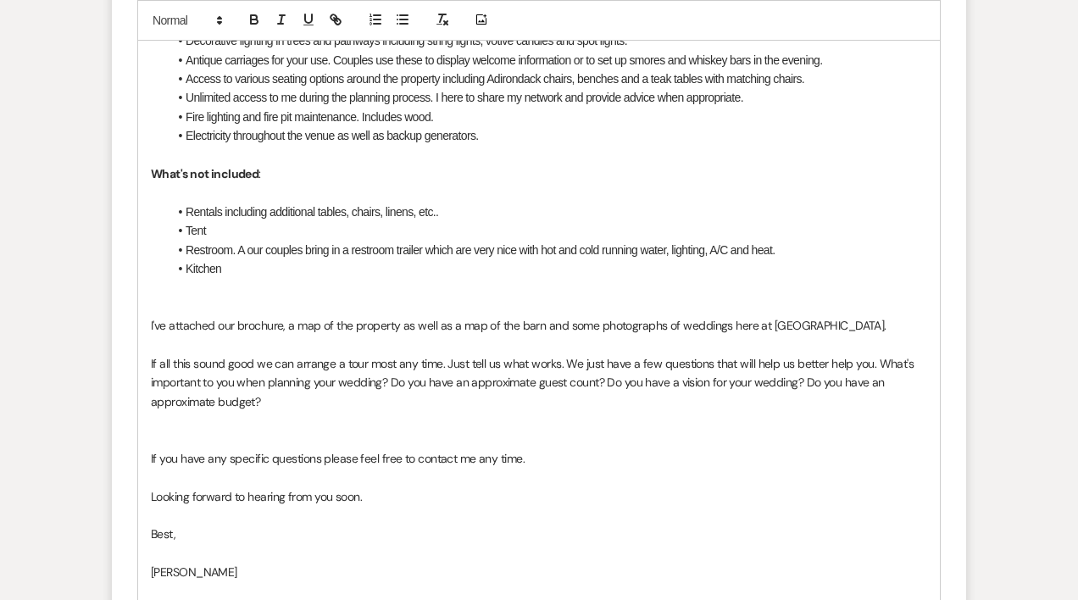
scroll to position [1923, 0]
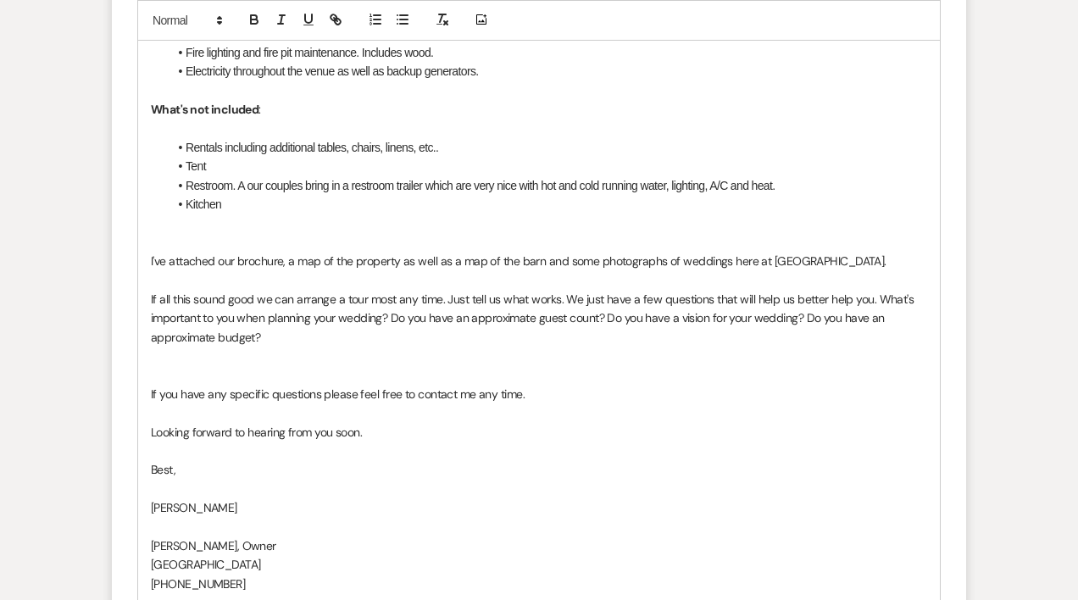
click at [563, 302] on p "If all this sound good we can arrange a tour most any time. Just tell us what w…" at bounding box center [539, 318] width 776 height 57
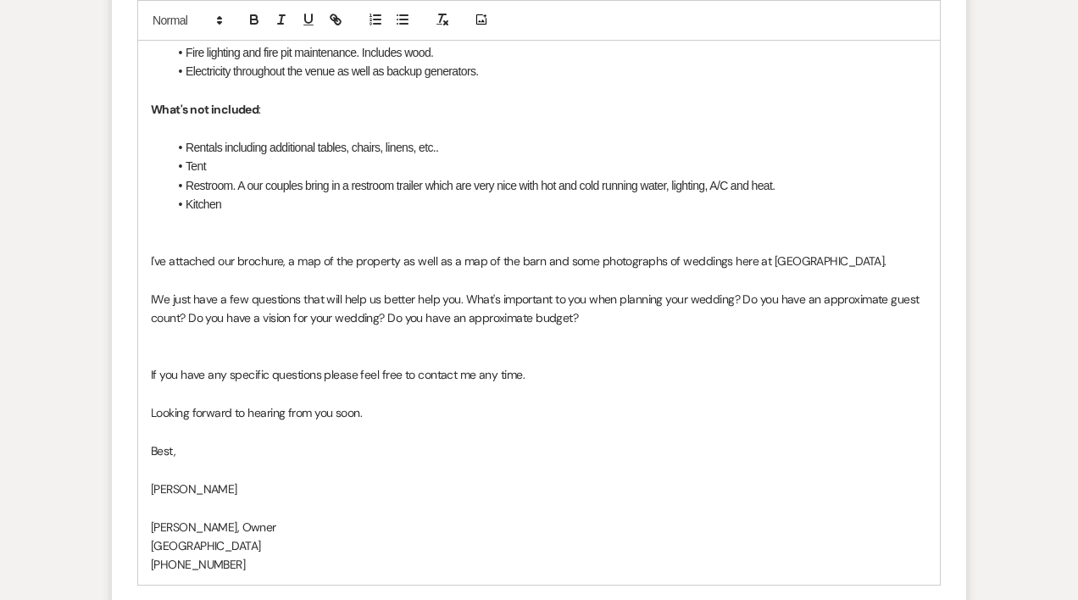
click at [190, 301] on p "IWe just have a few questions that will help us better help you. What's importa…" at bounding box center [539, 309] width 776 height 38
click at [156, 302] on p "IWe do have a few questions that will help us better help you. What's important…" at bounding box center [539, 309] width 776 height 38
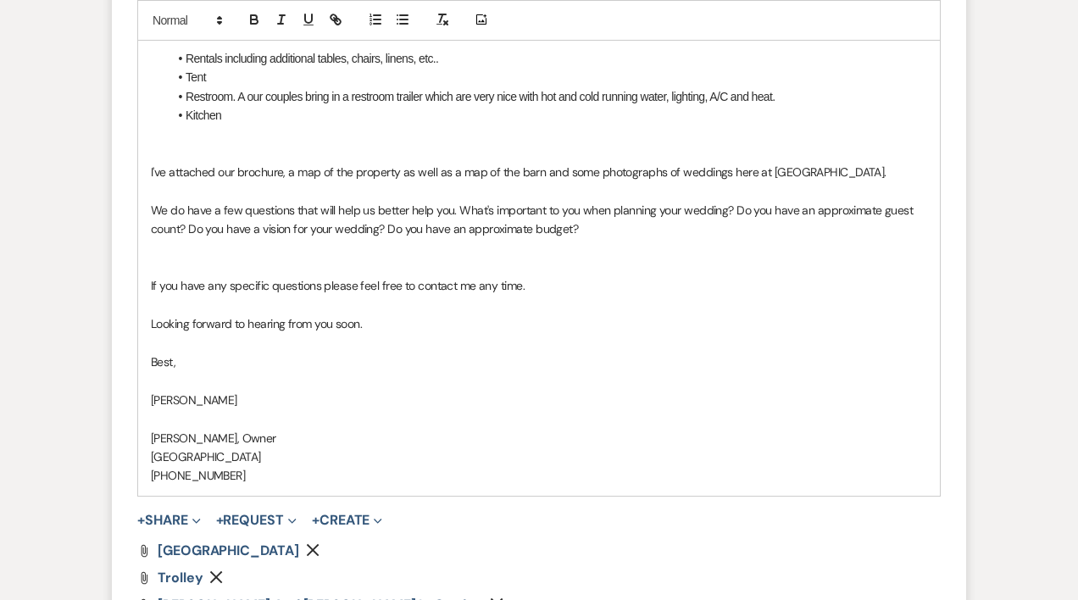
scroll to position [2002, 0]
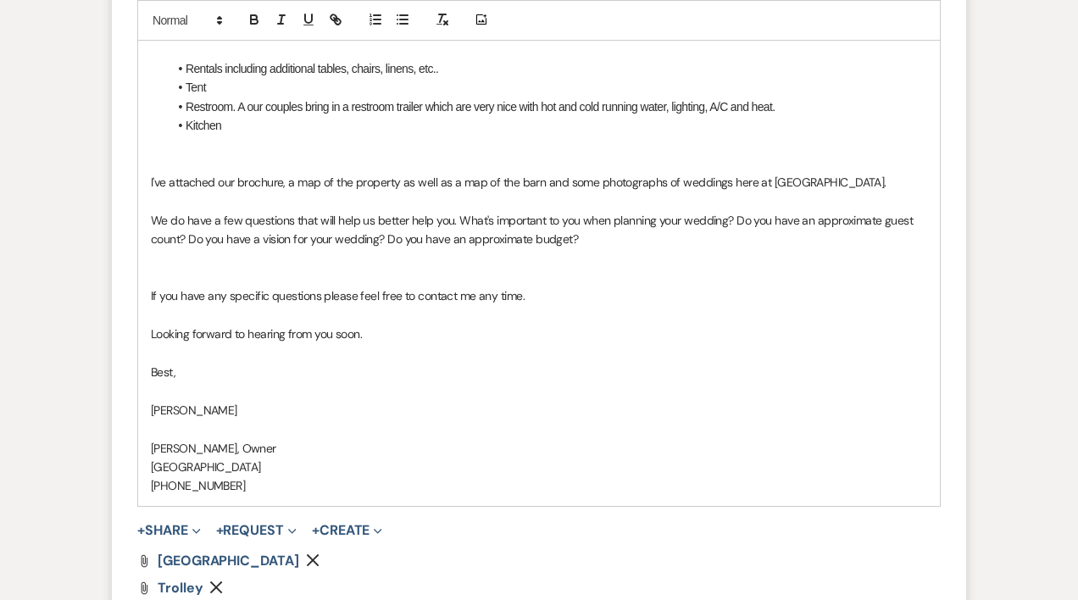
click at [186, 242] on p "We do have a few questions that will help us better help you. What's important …" at bounding box center [539, 230] width 776 height 38
click at [425, 245] on p "We do have a few questions that will help us better help you. What's important …" at bounding box center [539, 230] width 776 height 38
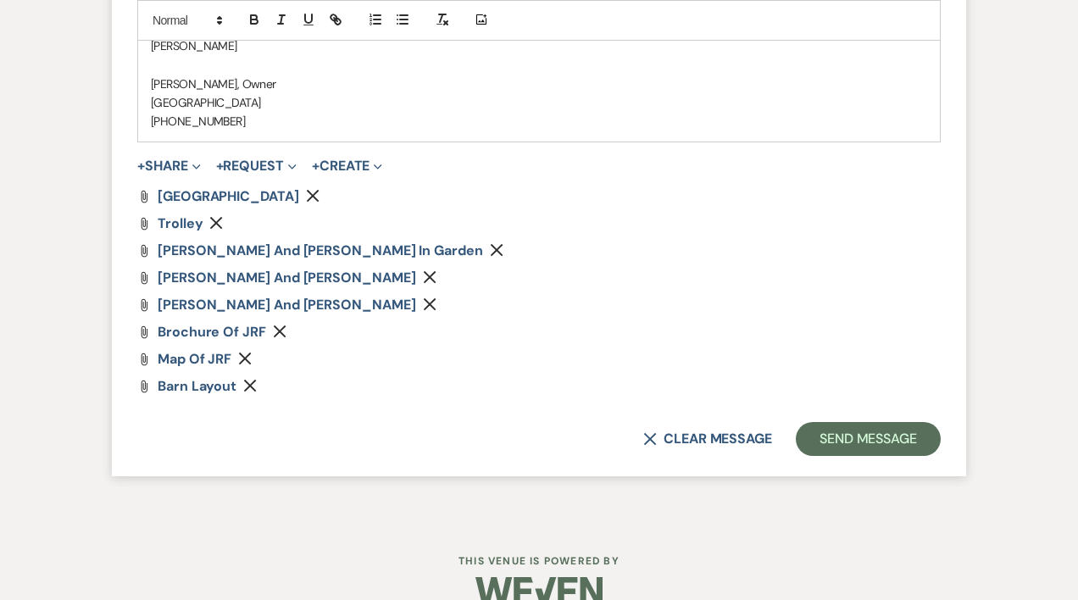
scroll to position [2397, 0]
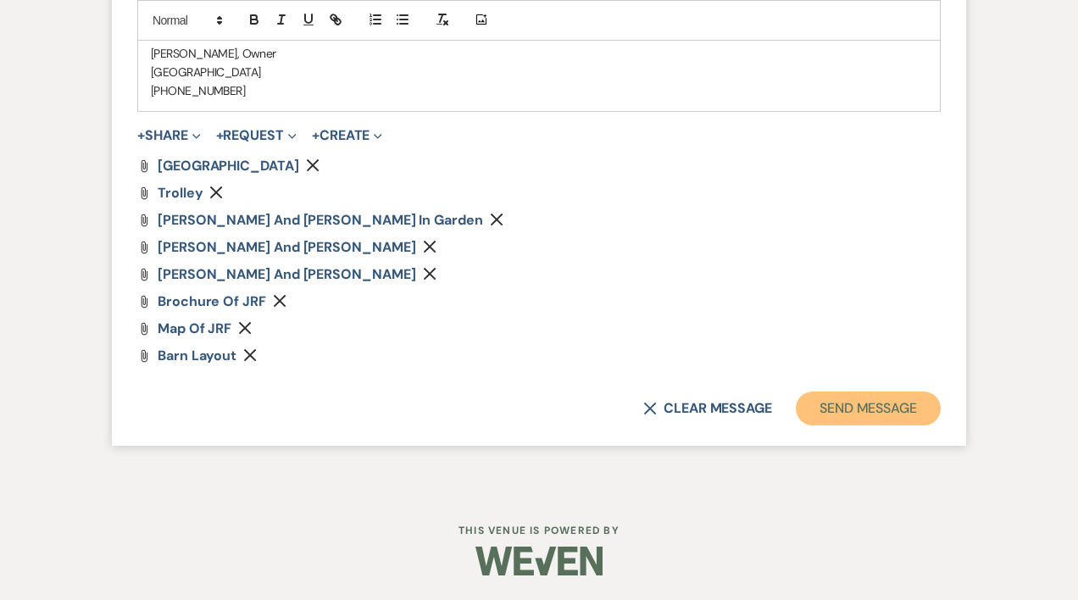
click at [883, 414] on button "Send Message" at bounding box center [868, 409] width 145 height 34
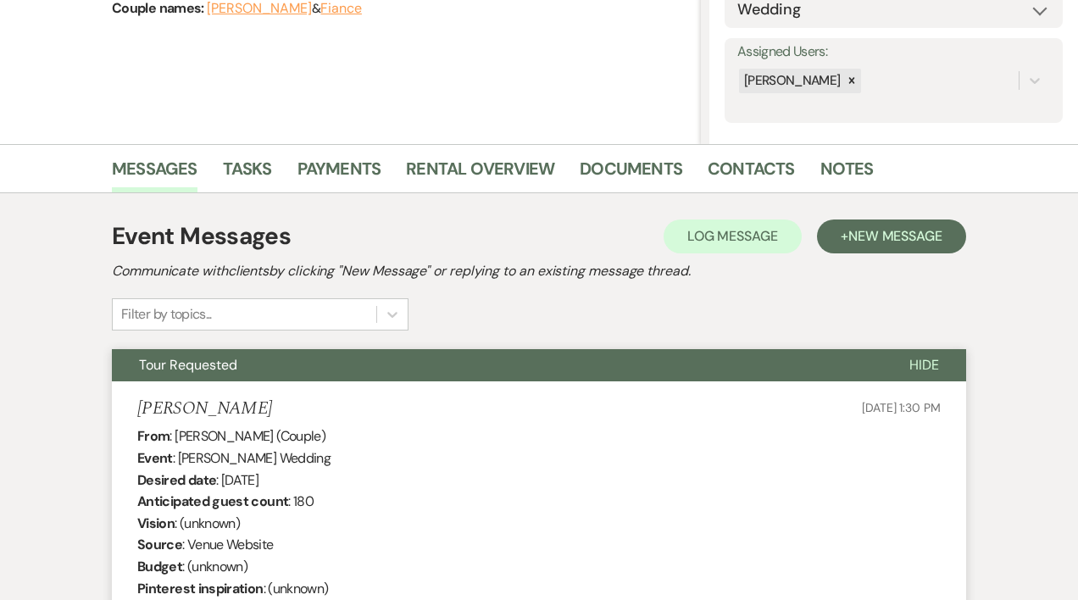
scroll to position [0, 0]
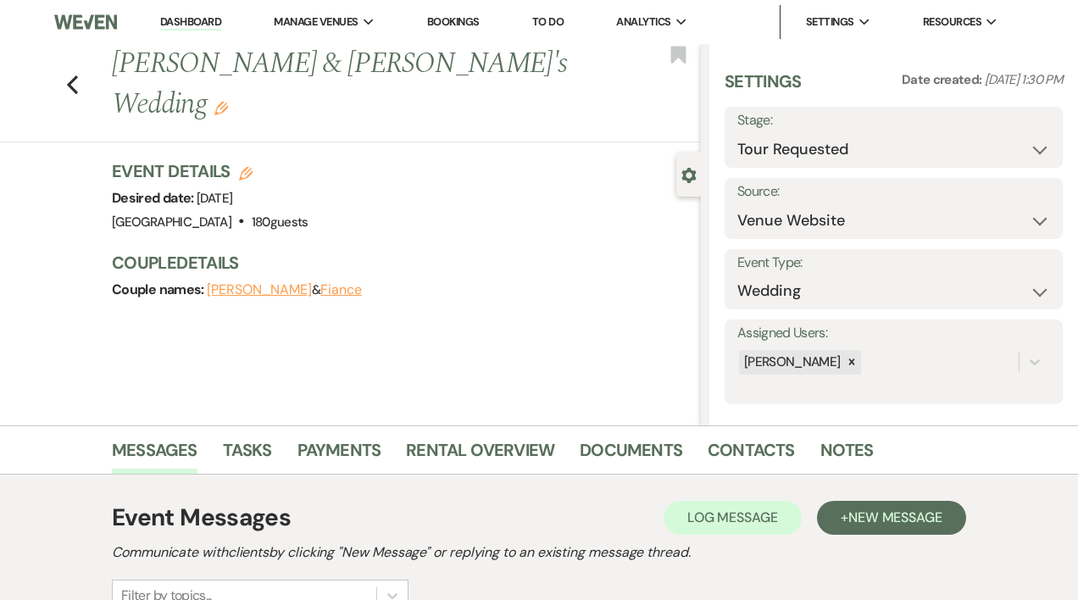
click at [186, 22] on link "Dashboard" at bounding box center [190, 22] width 61 height 16
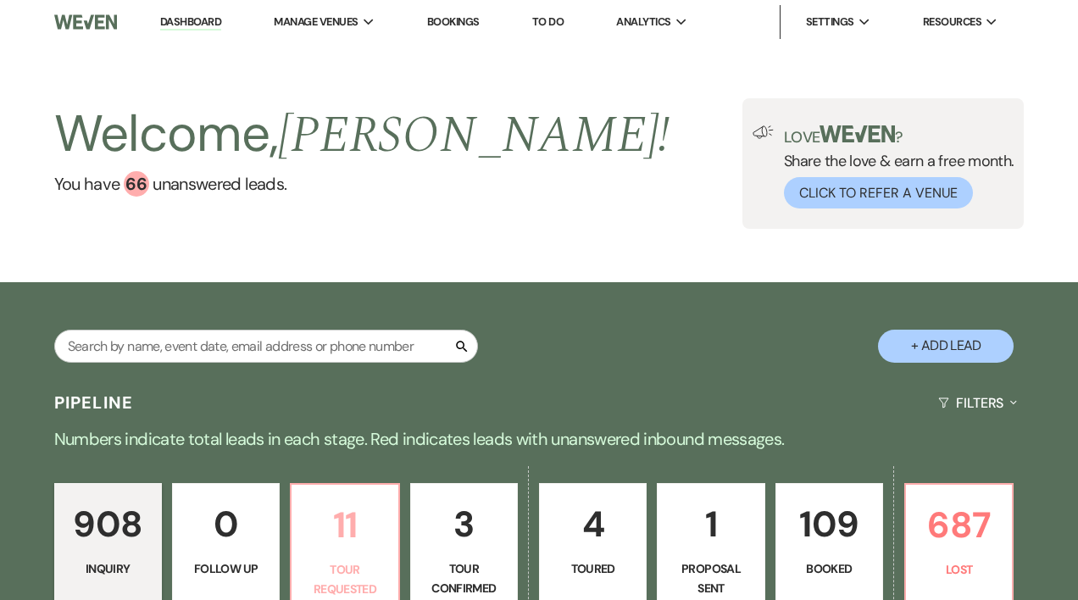
click at [354, 565] on p "Tour Requested" at bounding box center [345, 579] width 86 height 38
select select "2"
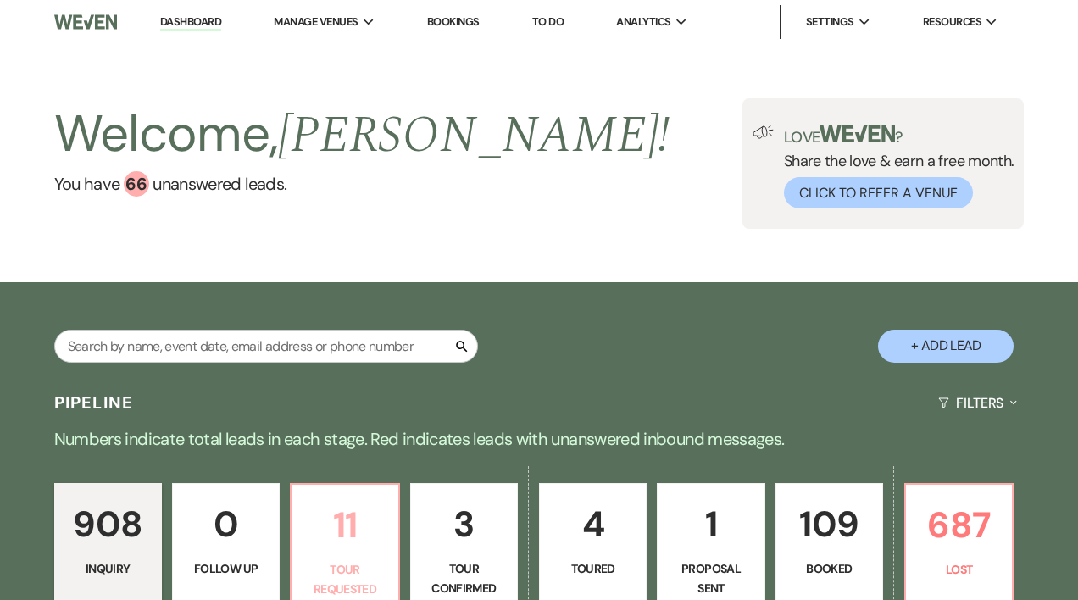
select select "2"
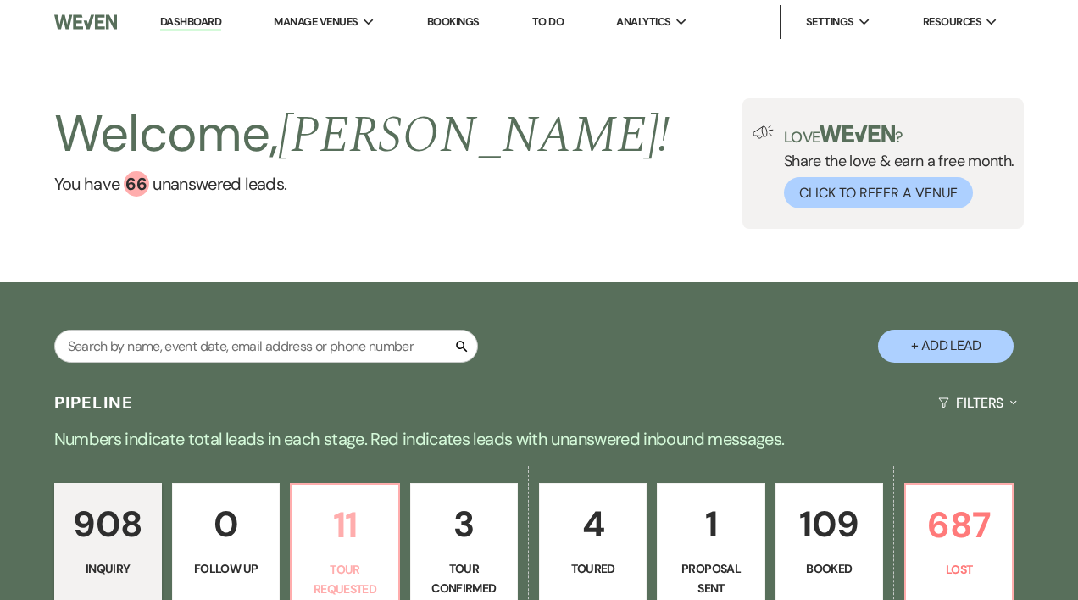
select select "2"
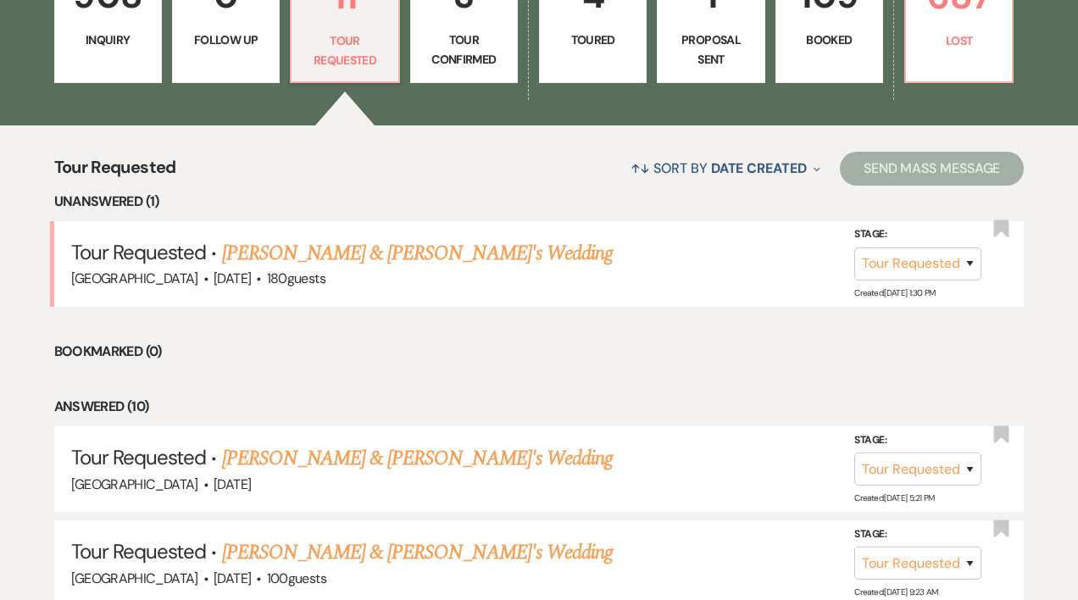
scroll to position [531, 0]
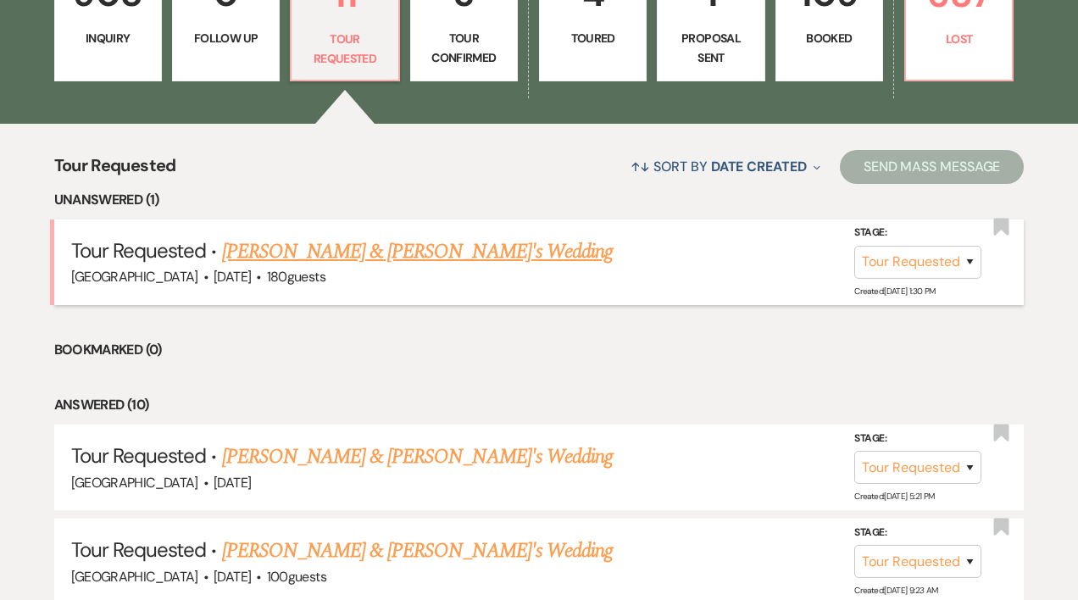
click at [480, 249] on link "[PERSON_NAME] & [PERSON_NAME]'s Wedding" at bounding box center [418, 251] width 392 height 31
select select "2"
select select "5"
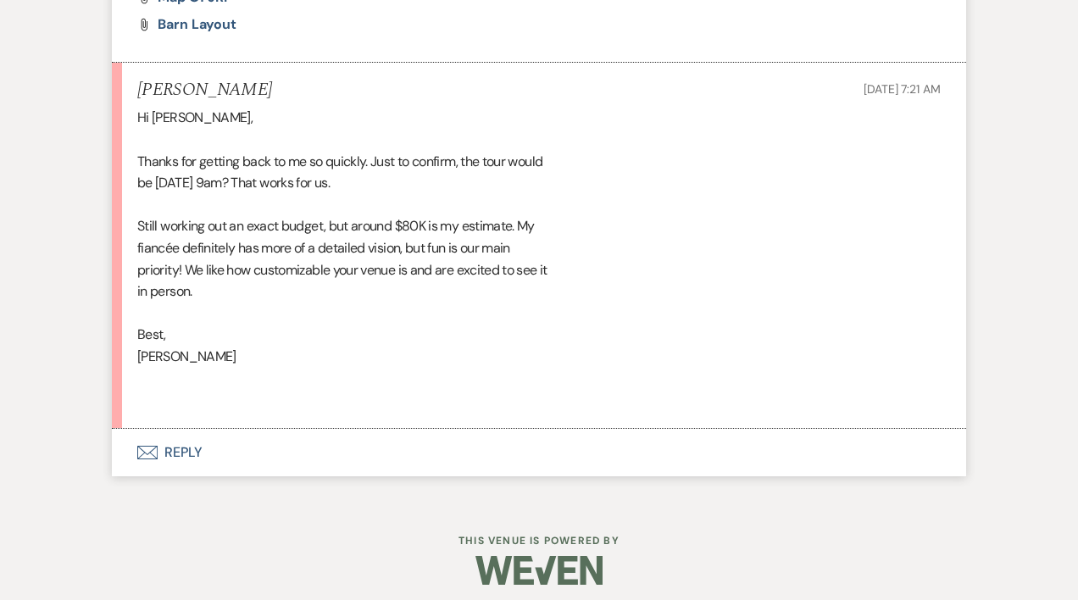
scroll to position [2661, 0]
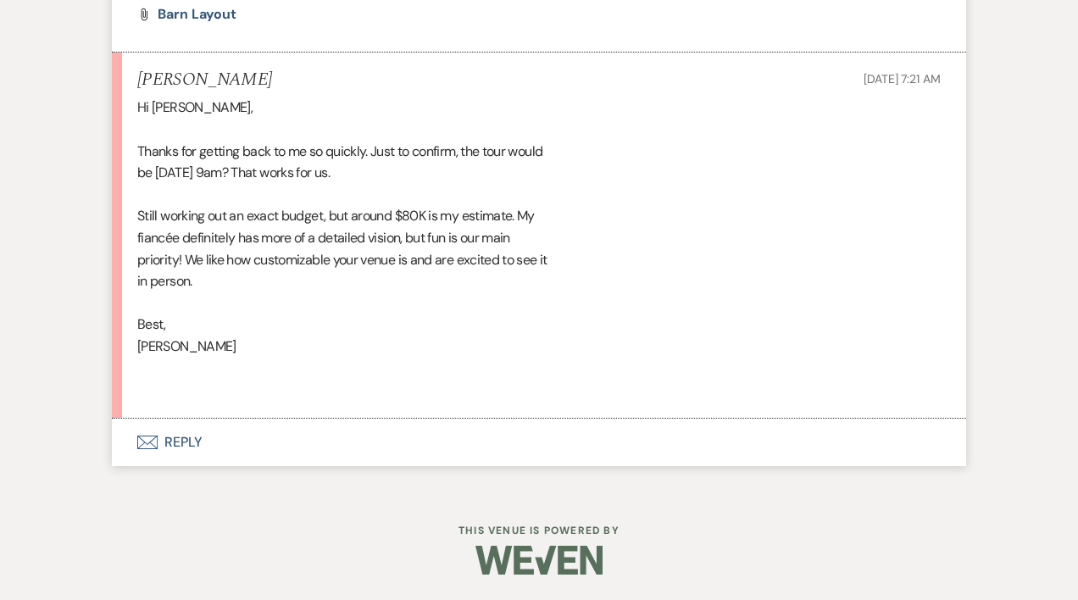
click at [209, 429] on button "Envelope Reply" at bounding box center [539, 442] width 854 height 47
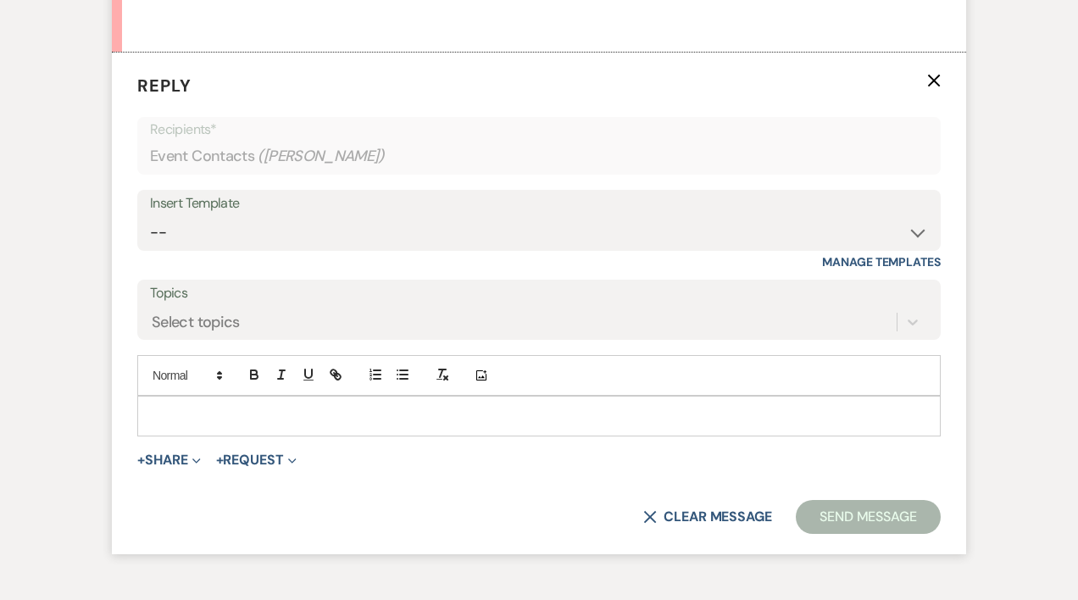
scroll to position [3030, 0]
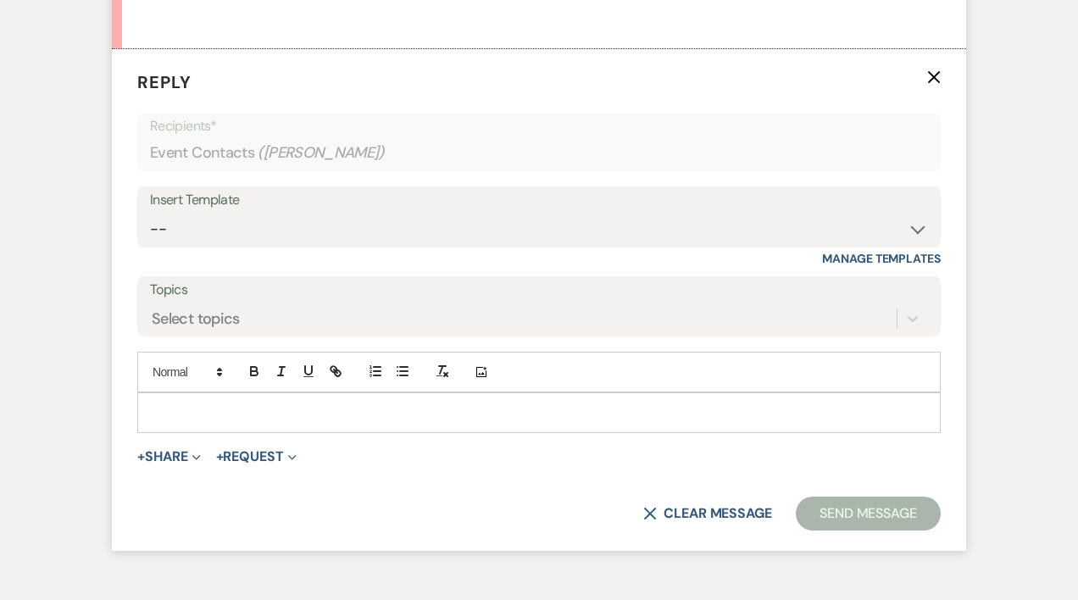
click at [194, 414] on p at bounding box center [539, 412] width 776 height 19
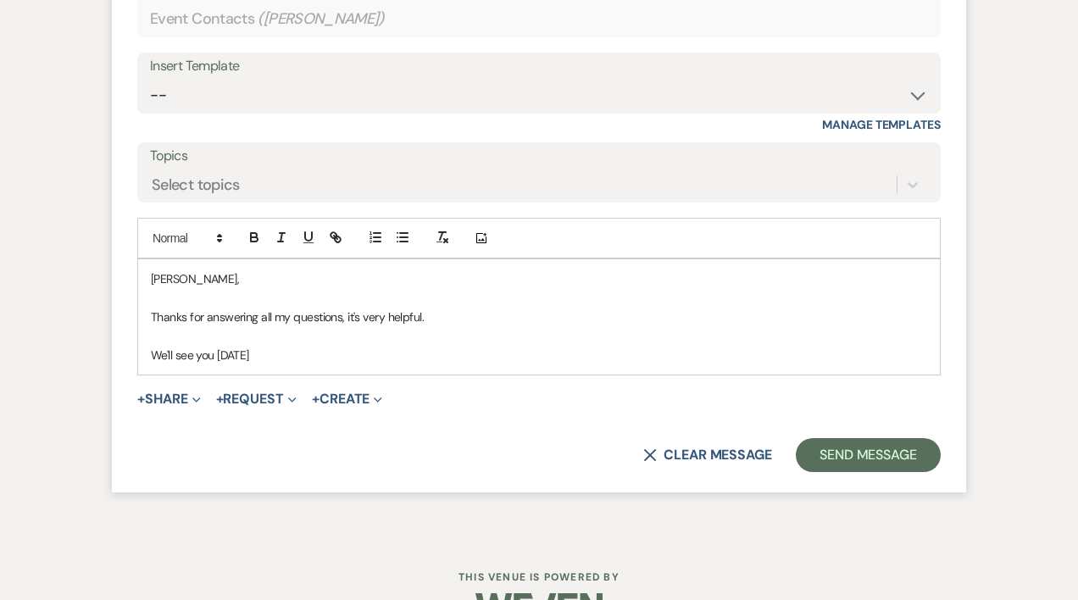
scroll to position [3158, 0]
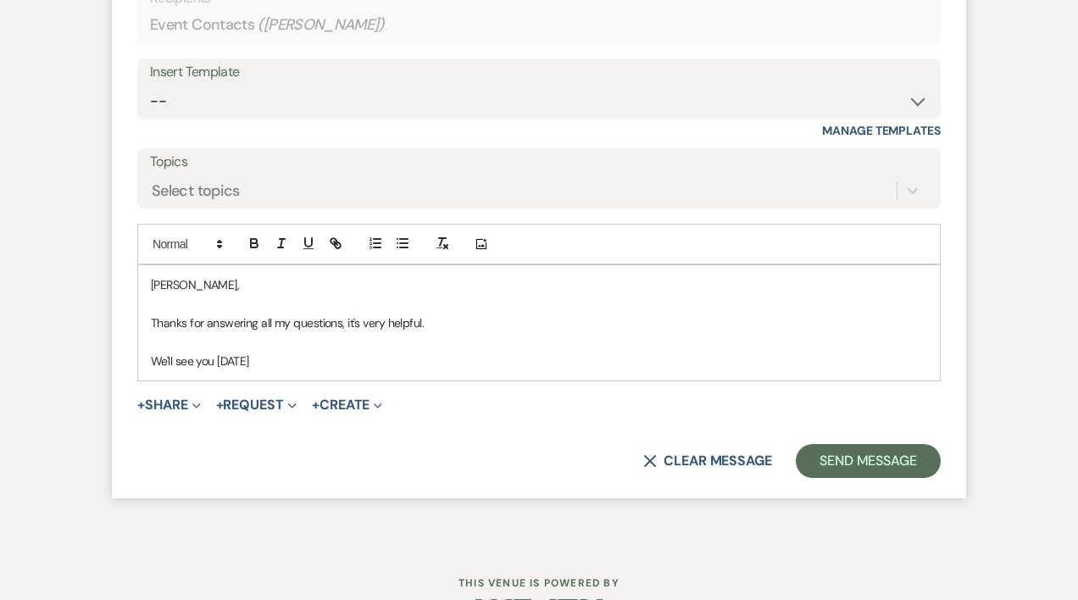
click at [309, 355] on p "We'll see you [DATE]" at bounding box center [539, 361] width 776 height 19
click at [305, 360] on p "We'll see you [DATE]" at bounding box center [539, 361] width 776 height 19
click at [353, 355] on p "We'll see you [DATE]" at bounding box center [539, 361] width 776 height 19
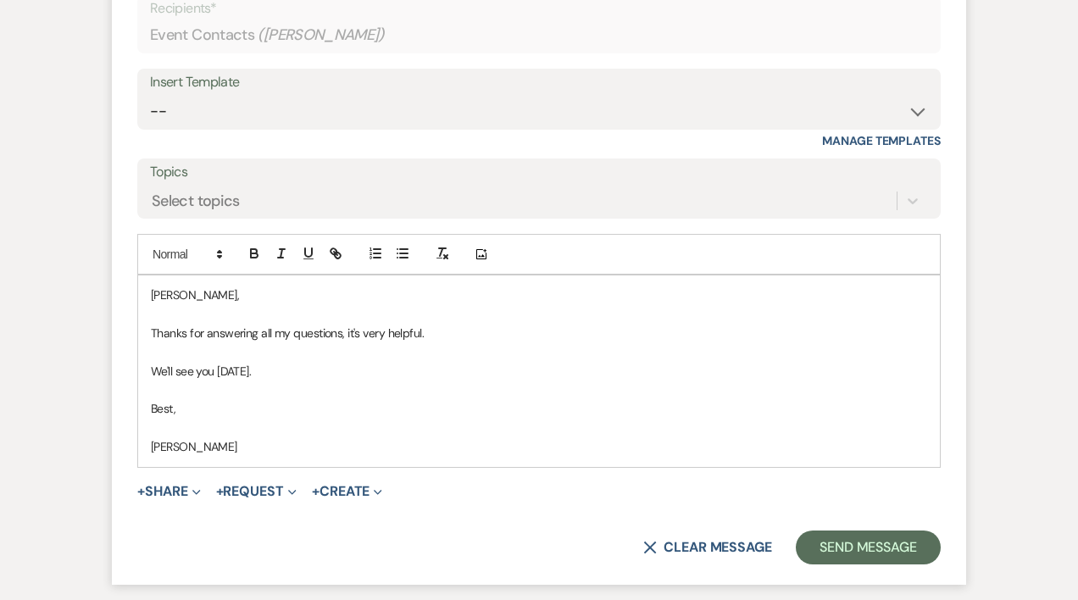
scroll to position [3159, 0]
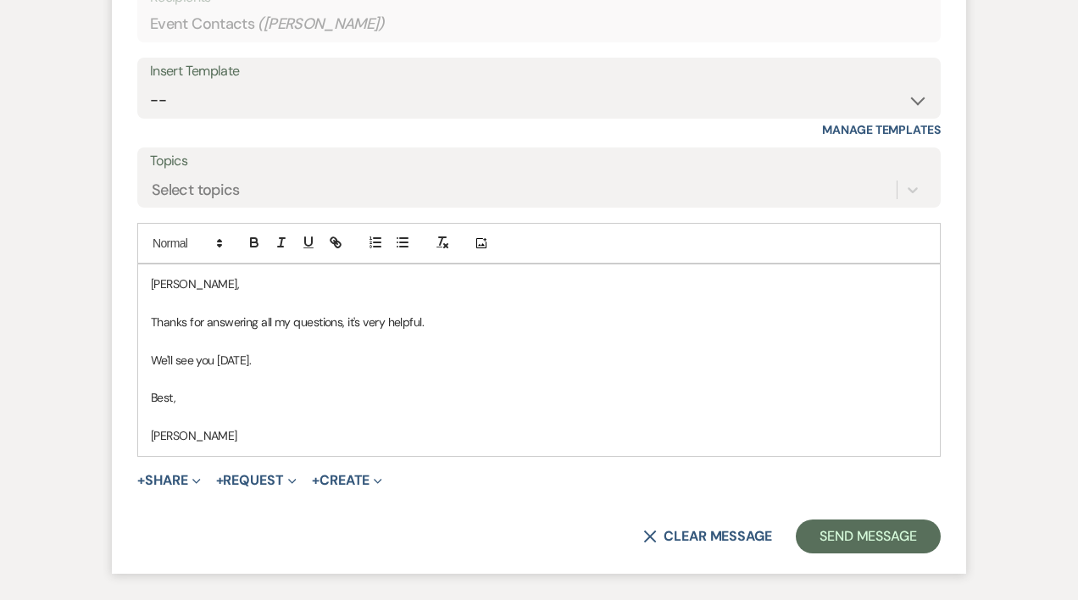
click at [451, 329] on p "Thanks for answering all my questions, it's very helpful." at bounding box center [539, 322] width 776 height 19
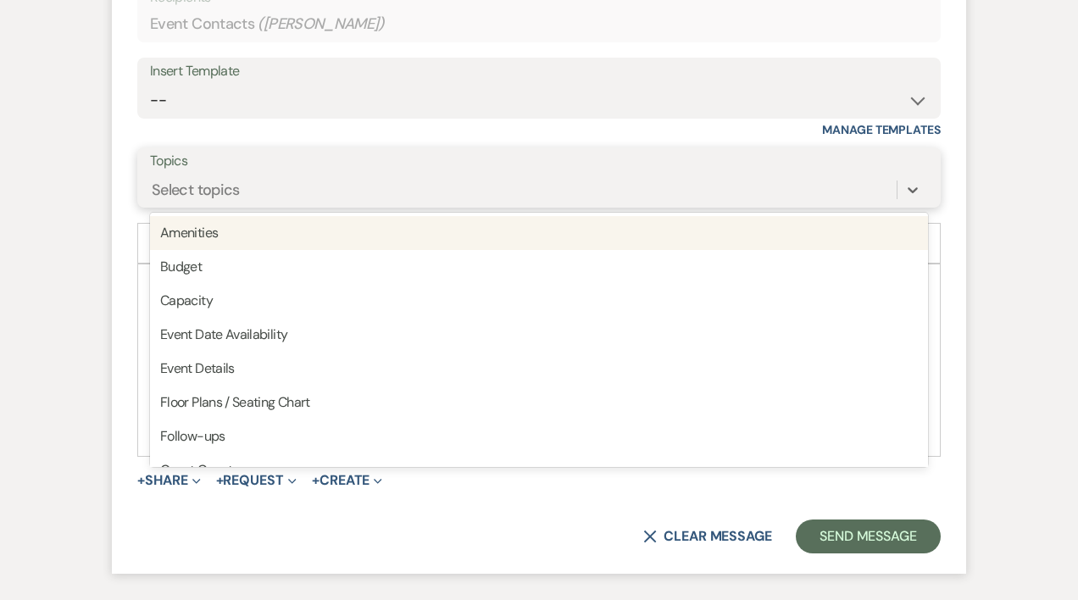
click at [207, 187] on div "Select topics" at bounding box center [196, 190] width 88 height 23
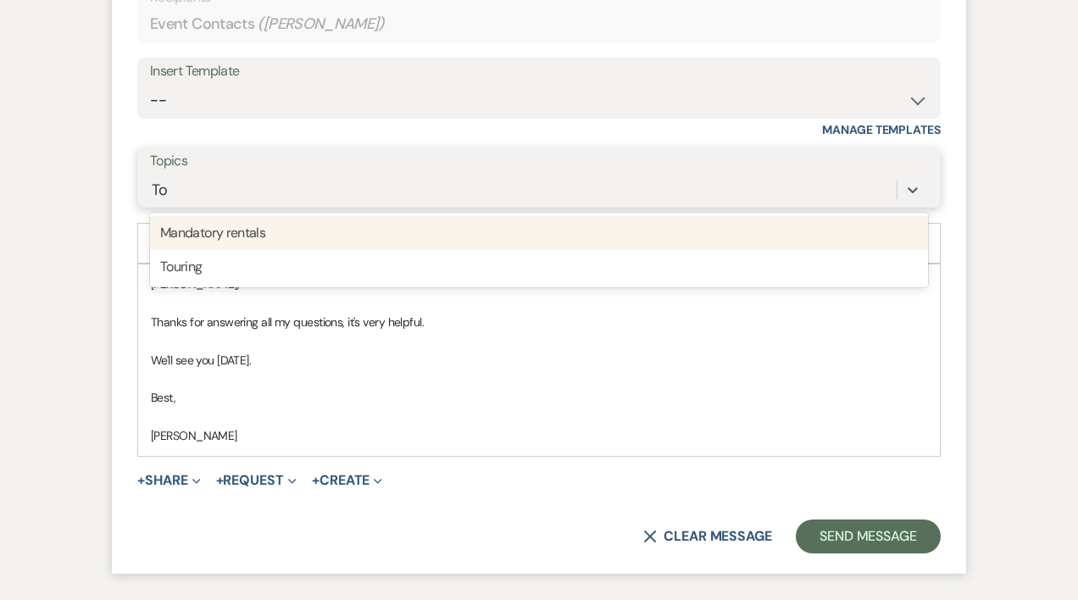
type input "Tou"
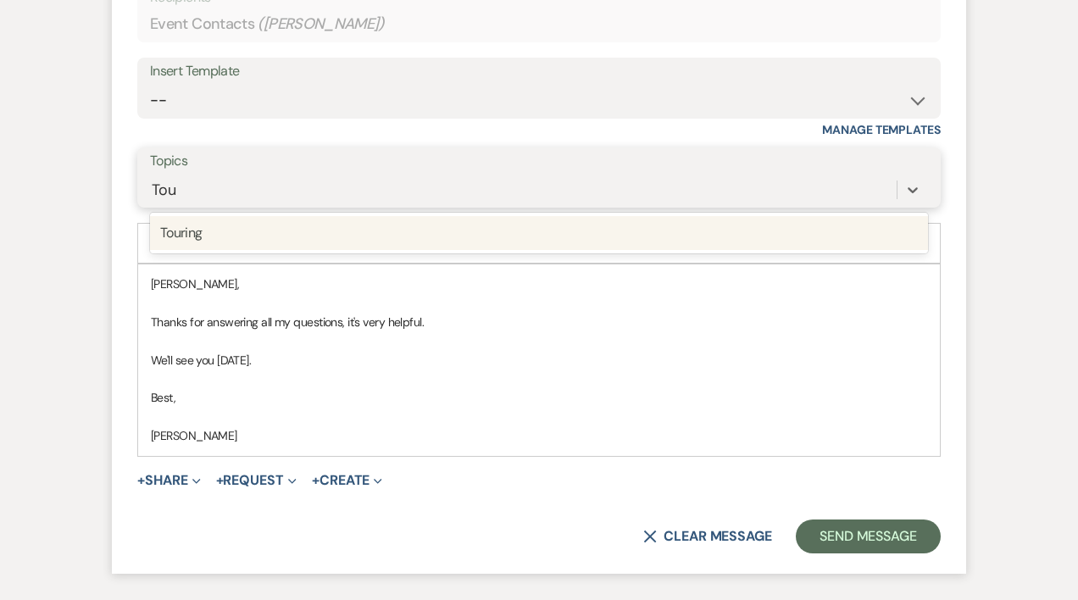
click at [189, 230] on div "Touring" at bounding box center [539, 233] width 778 height 34
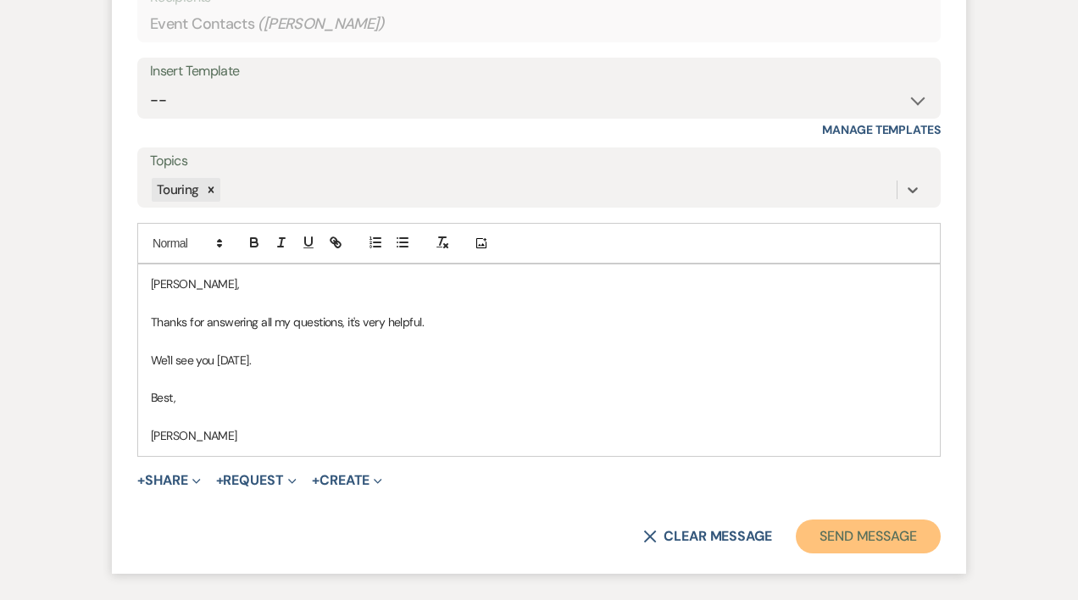
click at [843, 537] on button "Send Message" at bounding box center [868, 537] width 145 height 34
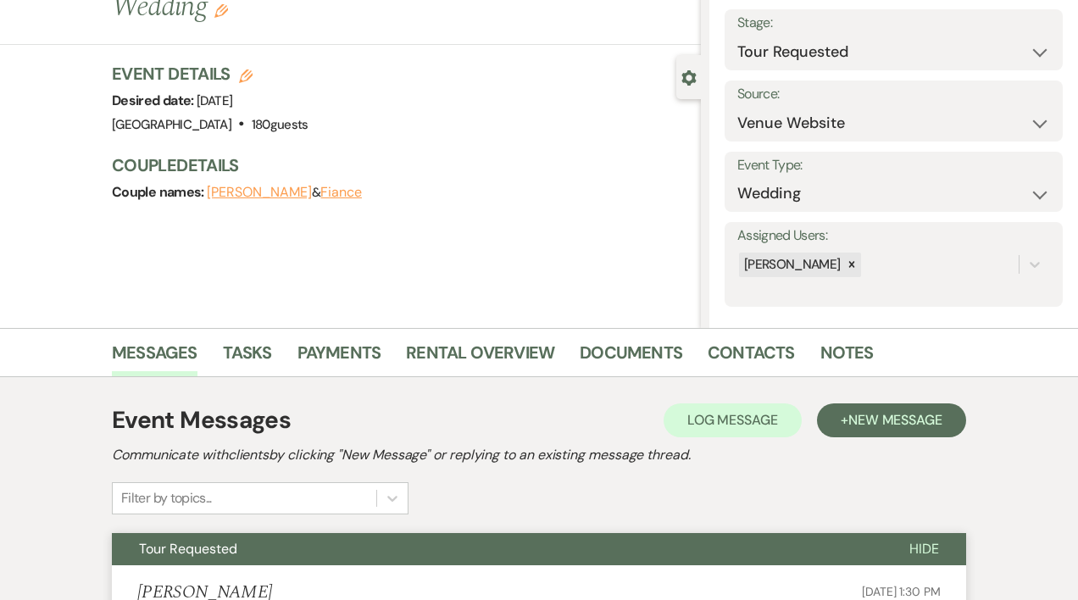
scroll to position [0, 0]
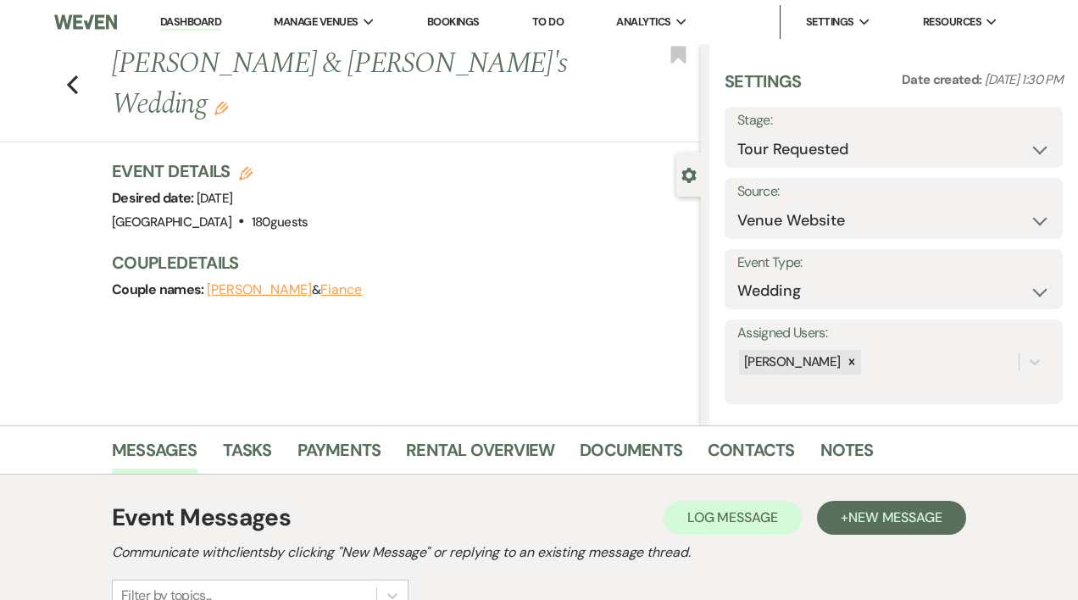
select select "2"
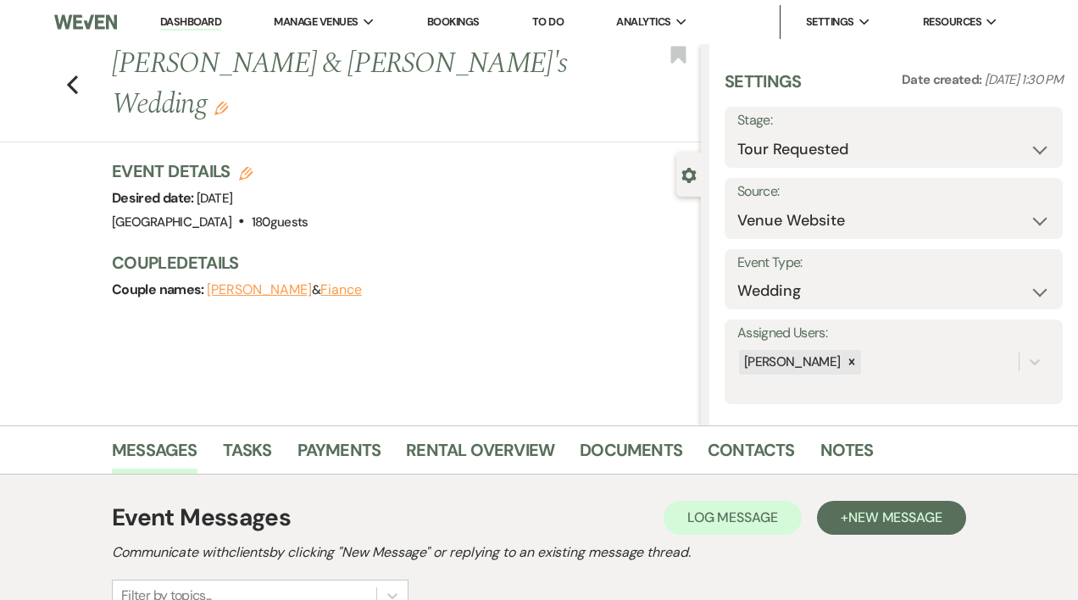
select select "2"
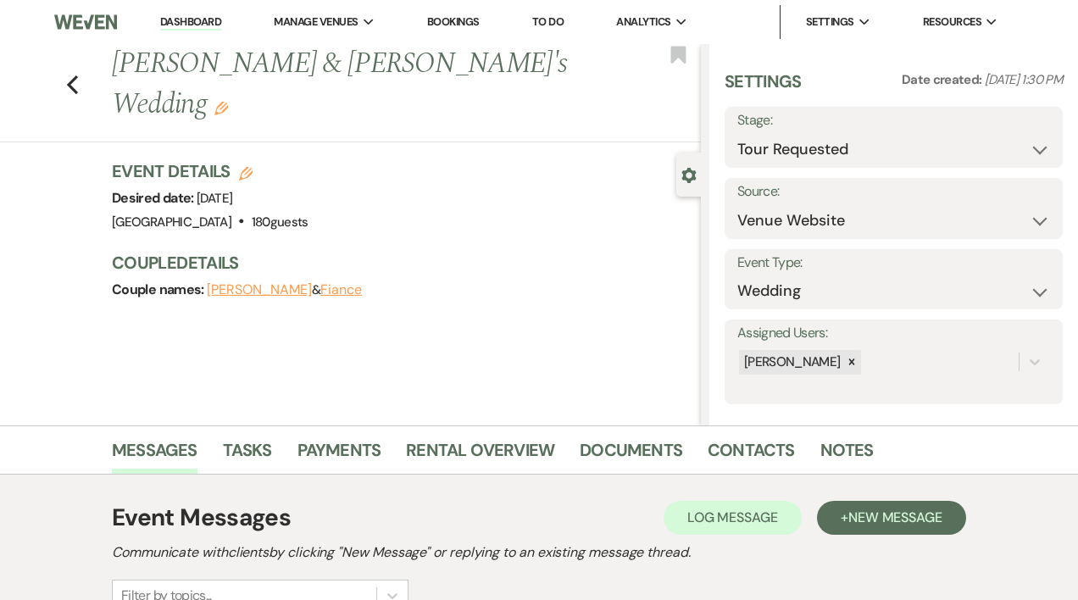
select select "2"
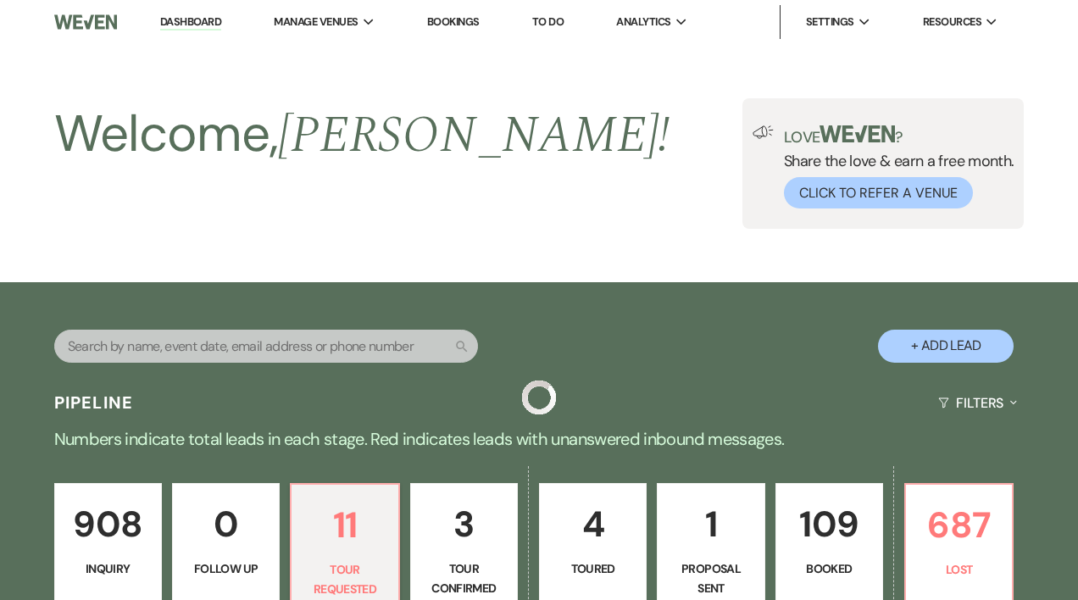
scroll to position [531, 0]
